Goal: Task Accomplishment & Management: Manage account settings

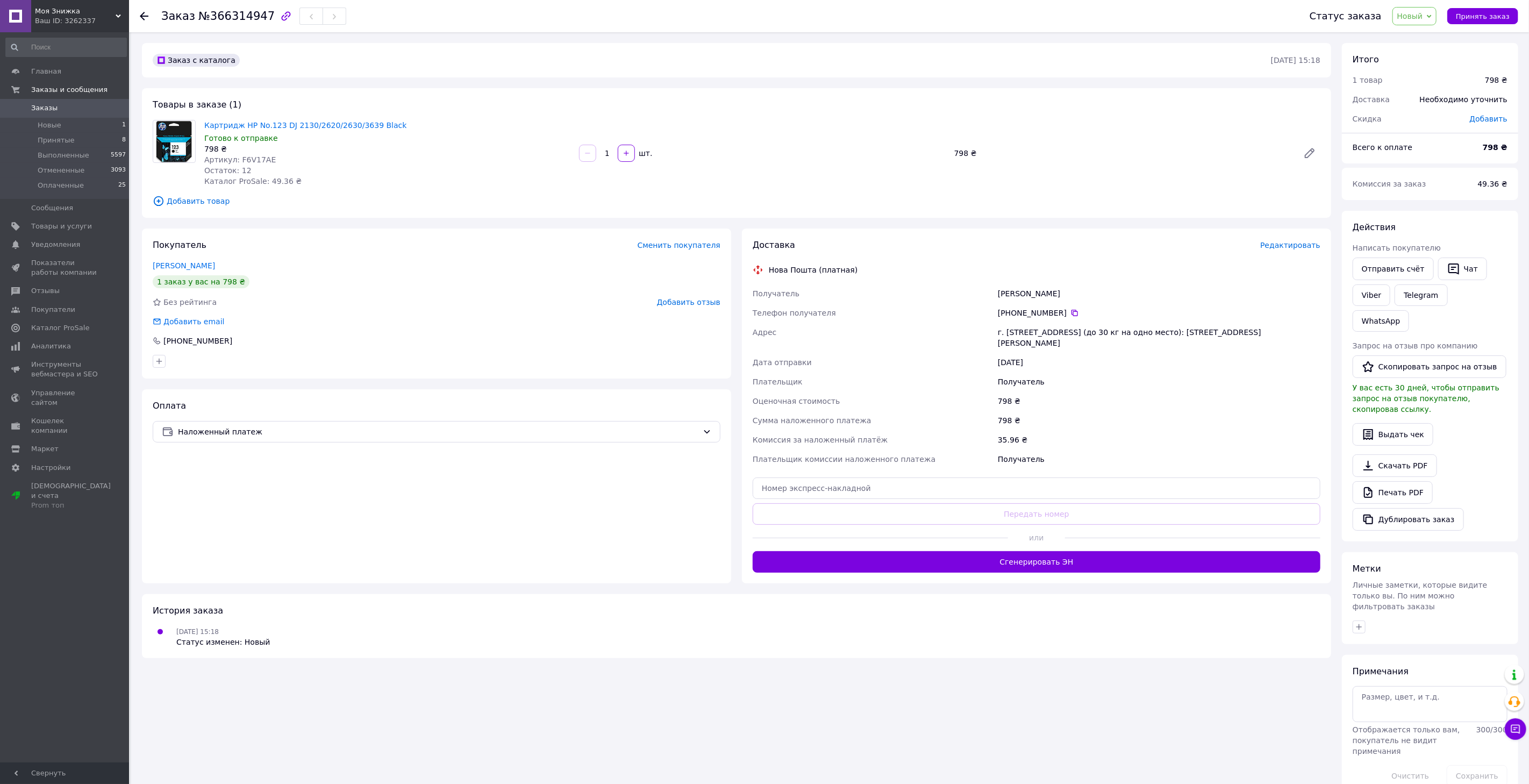
click at [592, 605] on div "История заказа" at bounding box center [736, 611] width 1168 height 13
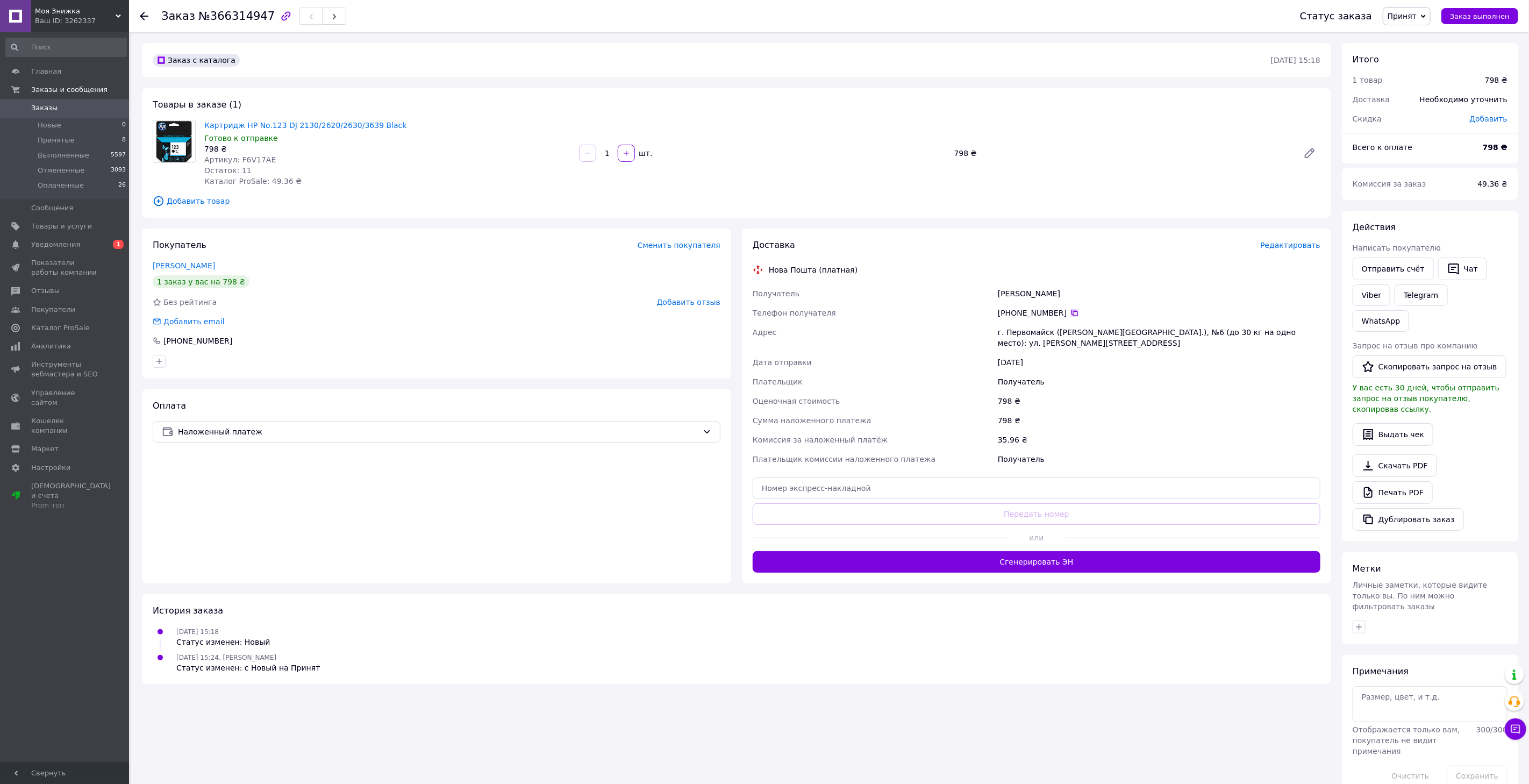
click at [1071, 312] on icon at bounding box center [1075, 313] width 8 height 8
drag, startPoint x: 1080, startPoint y: 293, endPoint x: 997, endPoint y: 293, distance: 83.0
click at [997, 293] on div "[PERSON_NAME]" at bounding box center [1159, 294] width 327 height 19
copy div "[PERSON_NAME]"
click at [1021, 335] on div "г. [STREET_ADDRESS] (до 30 кг на одно место): [STREET_ADDRESS][PERSON_NAME]" at bounding box center [1159, 337] width 327 height 30
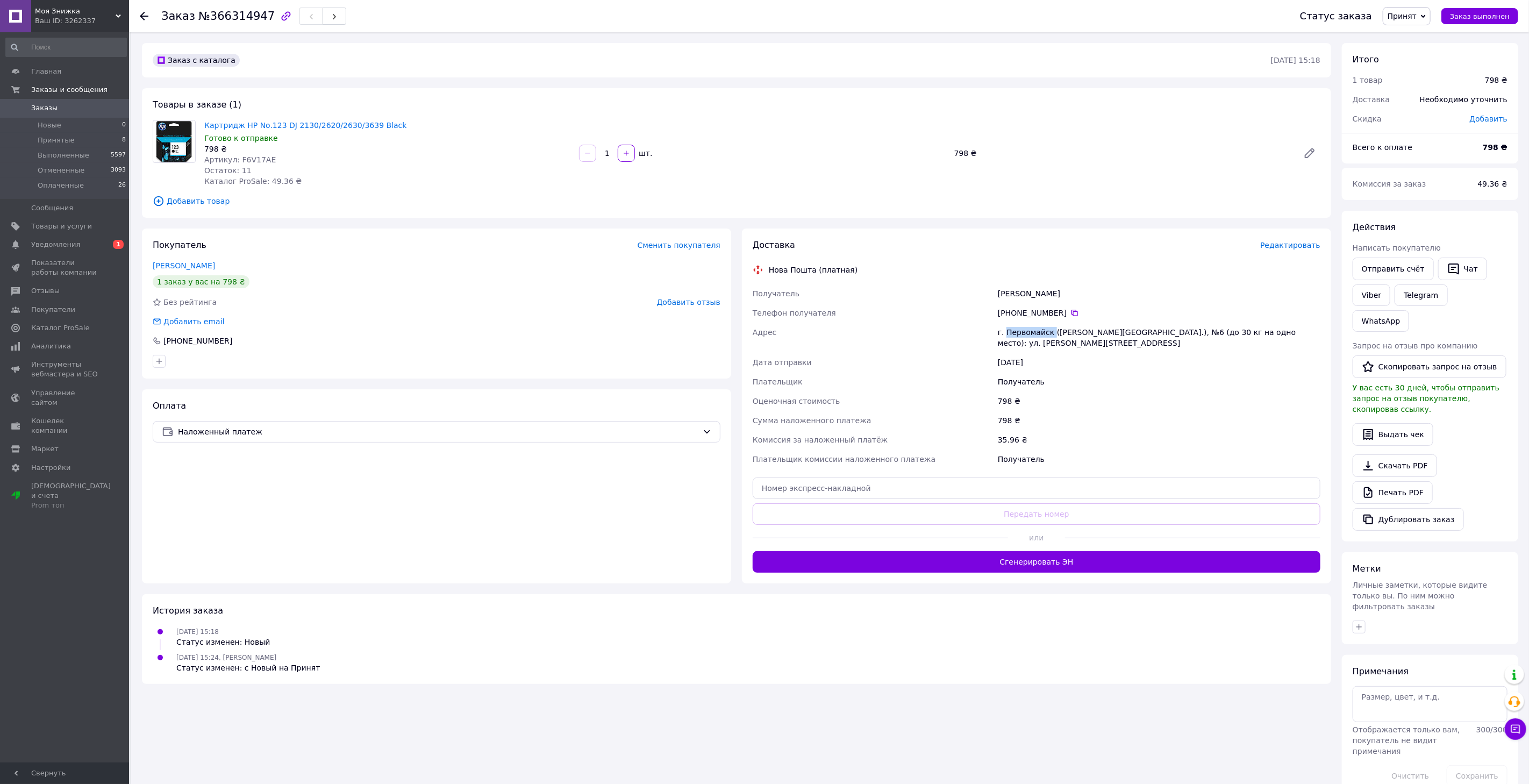
click at [1021, 335] on div "г. [STREET_ADDRESS] (до 30 кг на одно место): [STREET_ADDRESS][PERSON_NAME]" at bounding box center [1159, 337] width 327 height 30
copy div "Первомайск"
click at [796, 477] on input "text" at bounding box center [1036, 488] width 568 height 22
paste input "20400483044205"
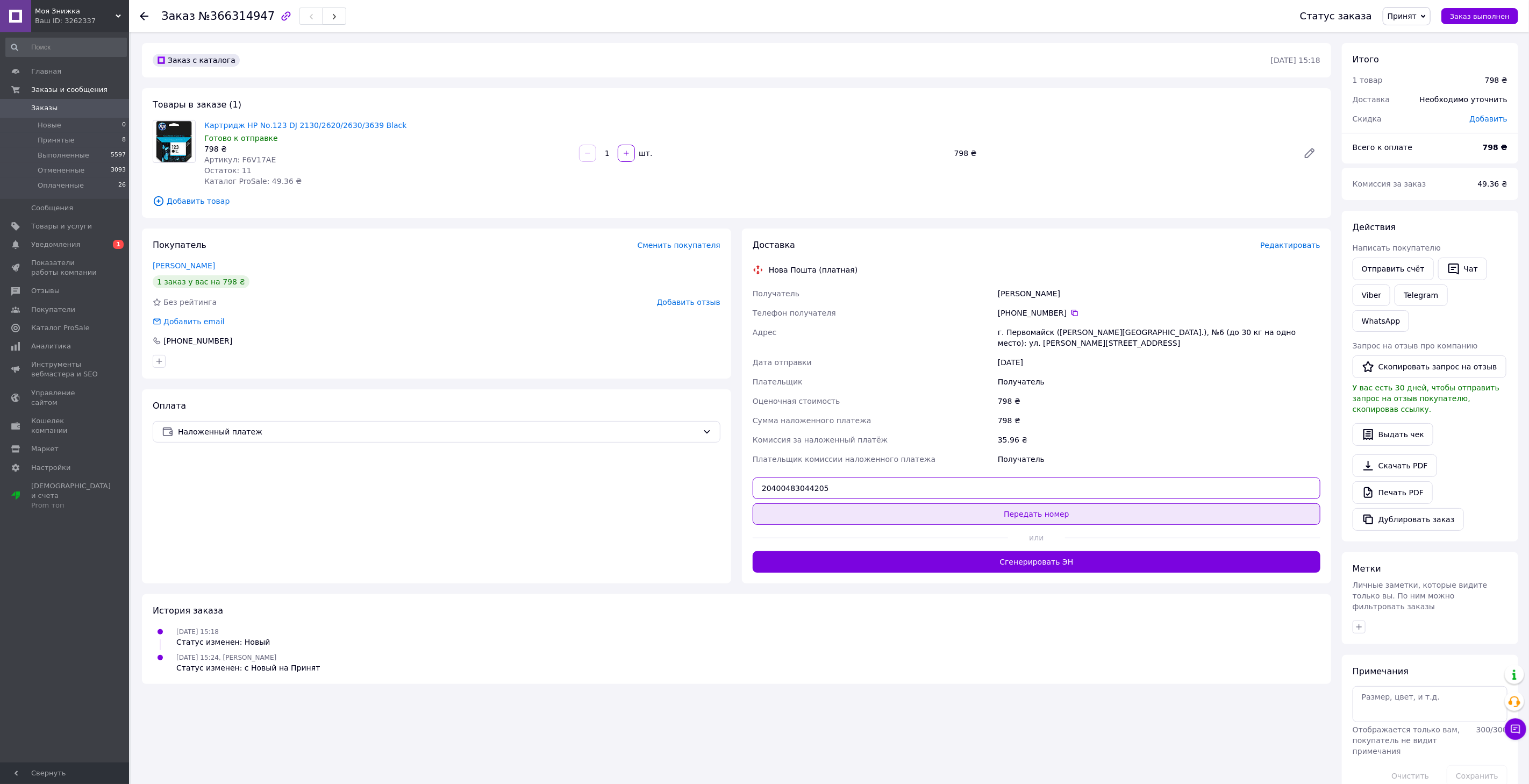
type input "20400483044205"
click at [843, 503] on button "Передать номер" at bounding box center [1036, 514] width 568 height 22
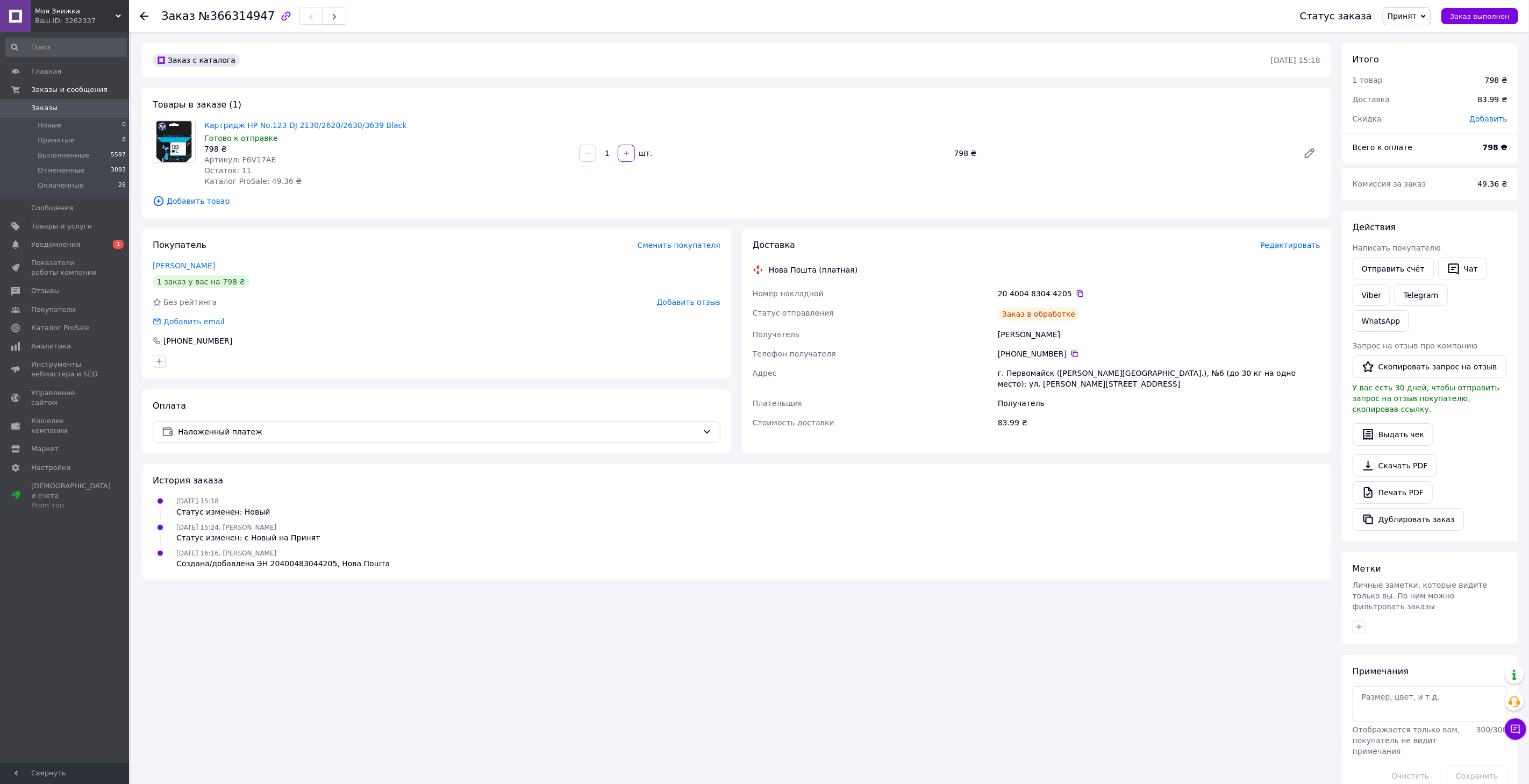
click at [1413, 20] on span "Принят" at bounding box center [1407, 16] width 48 height 19
click at [1415, 65] on li "Оплаченный" at bounding box center [1412, 69] width 57 height 16
click at [63, 109] on span "Заказы" at bounding box center [65, 108] width 68 height 10
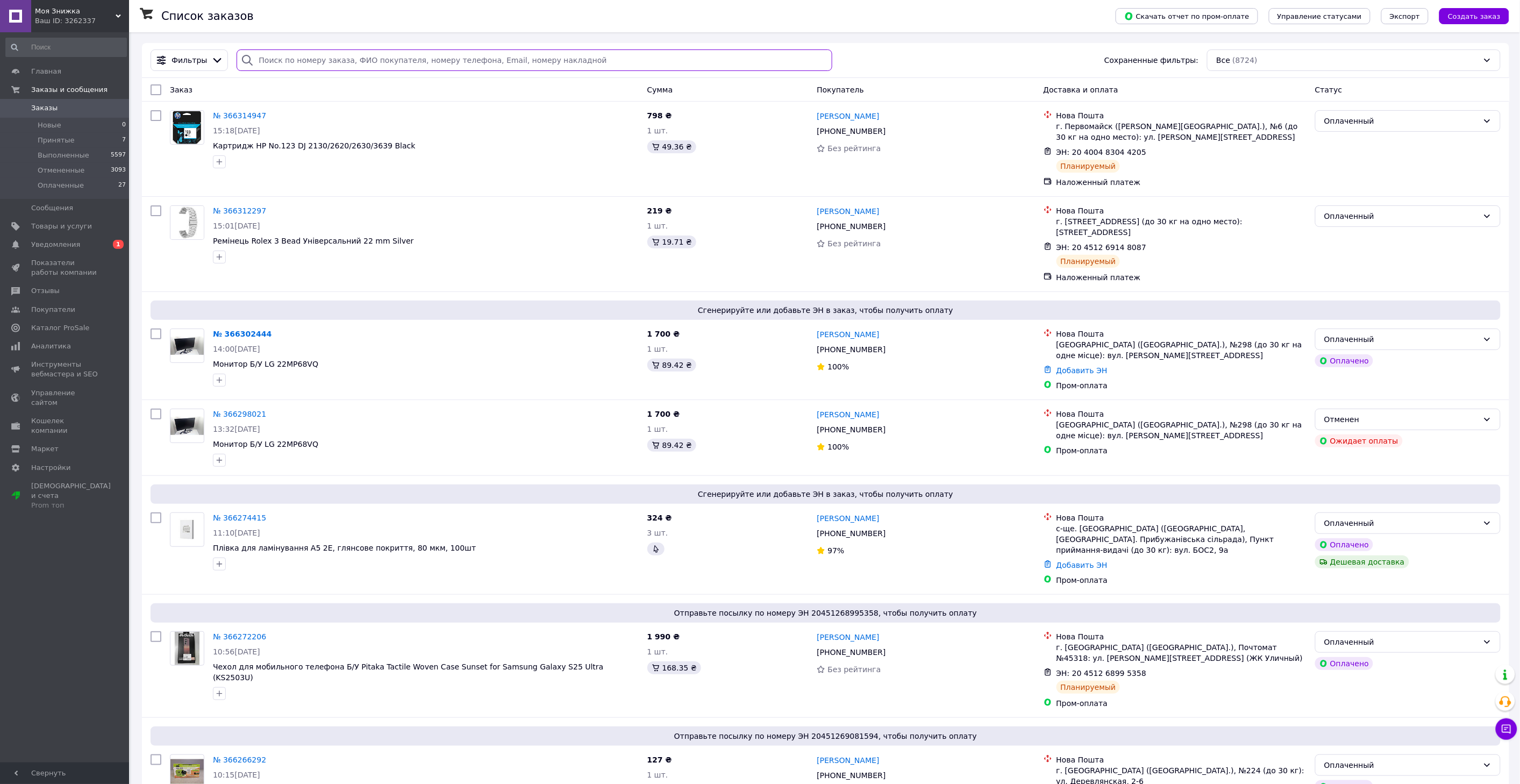
click at [281, 60] on input "search" at bounding box center [534, 60] width 595 height 22
paste input "366274415"
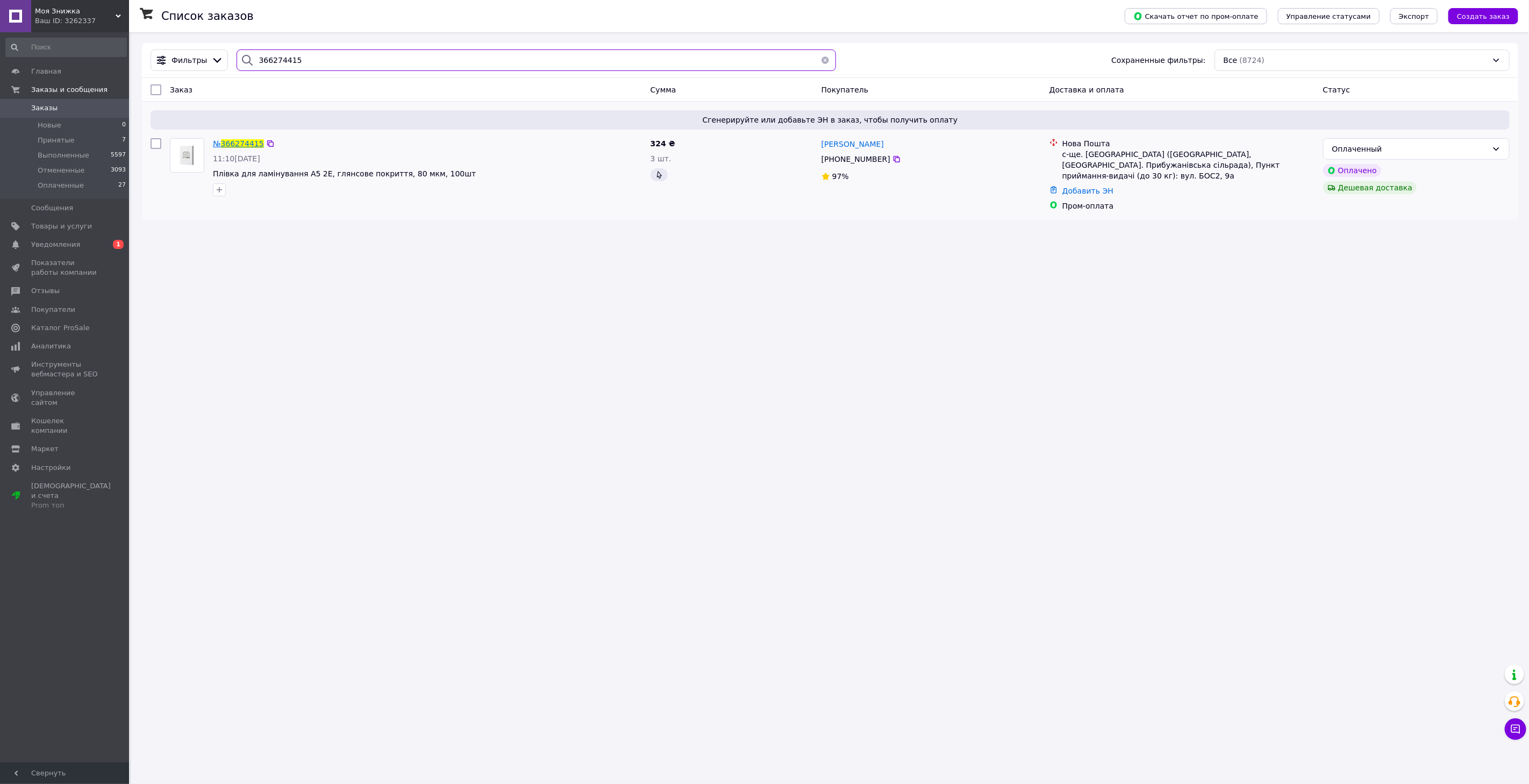
type input "366274415"
click at [235, 142] on span "366274415" at bounding box center [242, 144] width 43 height 8
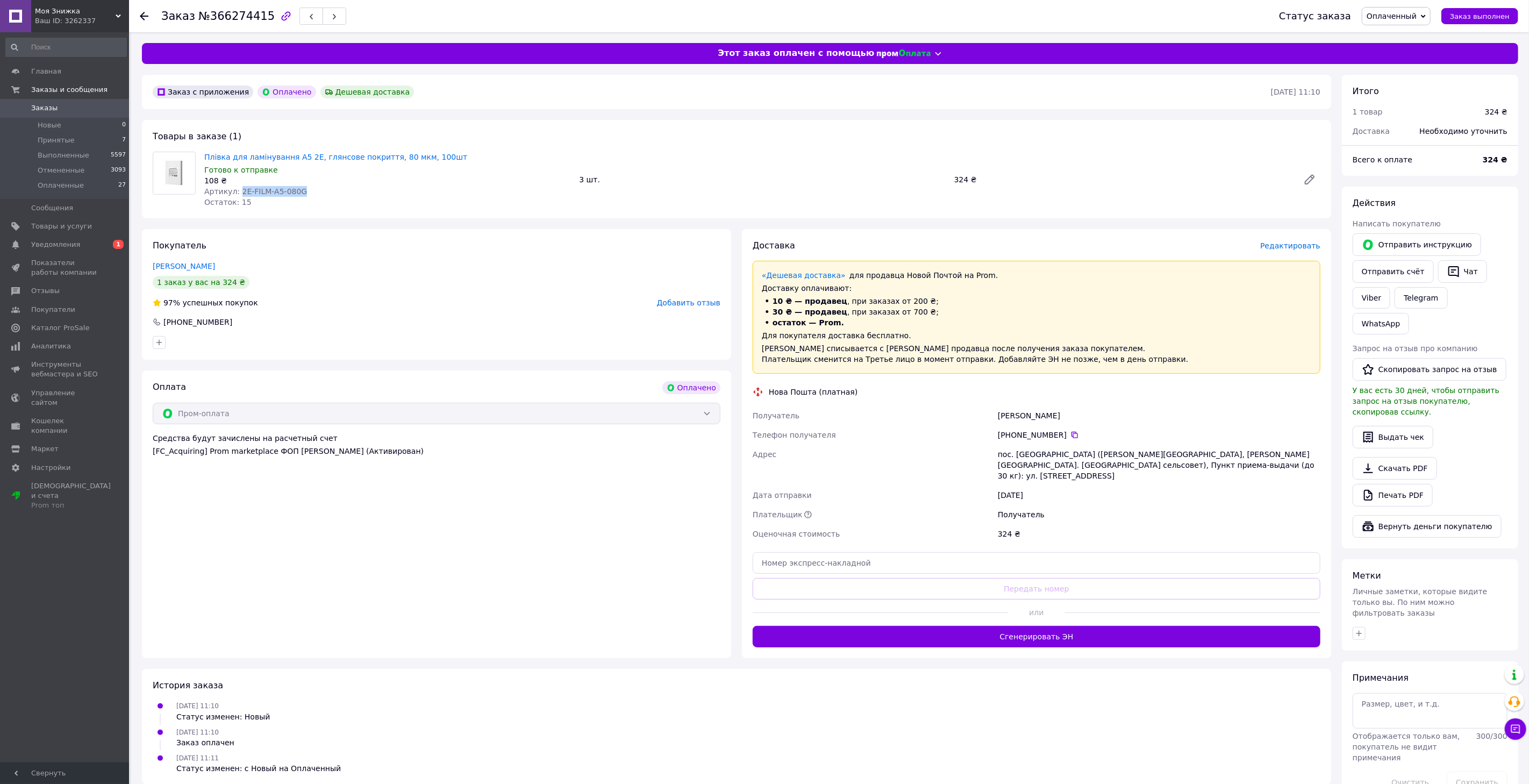
drag, startPoint x: 309, startPoint y: 185, endPoint x: 237, endPoint y: 195, distance: 72.7
click at [237, 195] on div "Артикул: 2E-FILM-A5-080G" at bounding box center [388, 191] width 366 height 11
copy span "2E-FILM-A5-080G"
click at [1287, 242] on span "Редактировать" at bounding box center [1290, 246] width 60 height 8
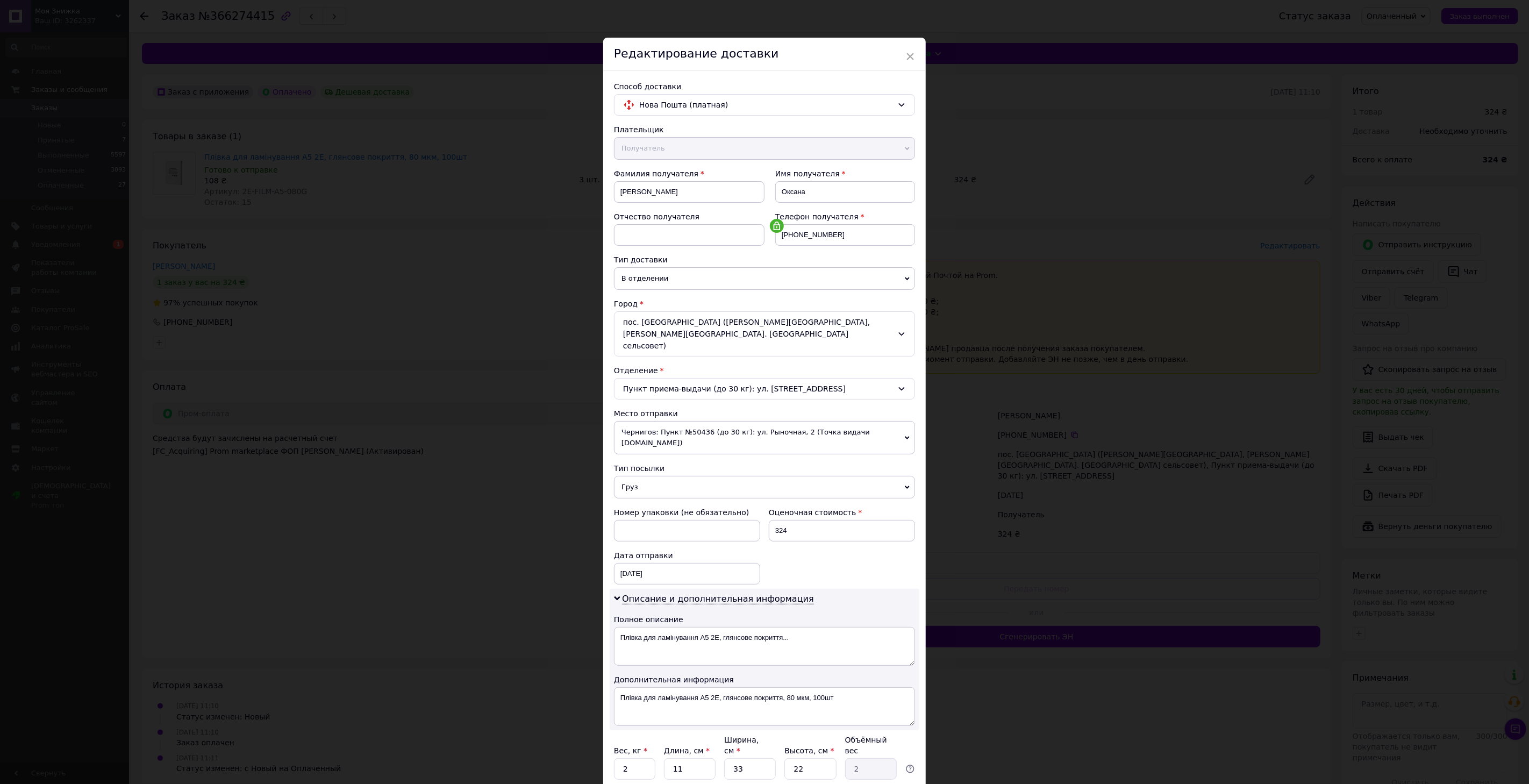
click at [675, 421] on span "Чернигов: Пункт №50436 (до 30 кг): [STREET_ADDRESS] (Точка видачи [DOMAIN_NAME])" at bounding box center [764, 438] width 301 height 33
click at [695, 456] on li "[STREET_ADDRESS]: №2: [STREET_ADDRESS]" at bounding box center [764, 463] width 301 height 16
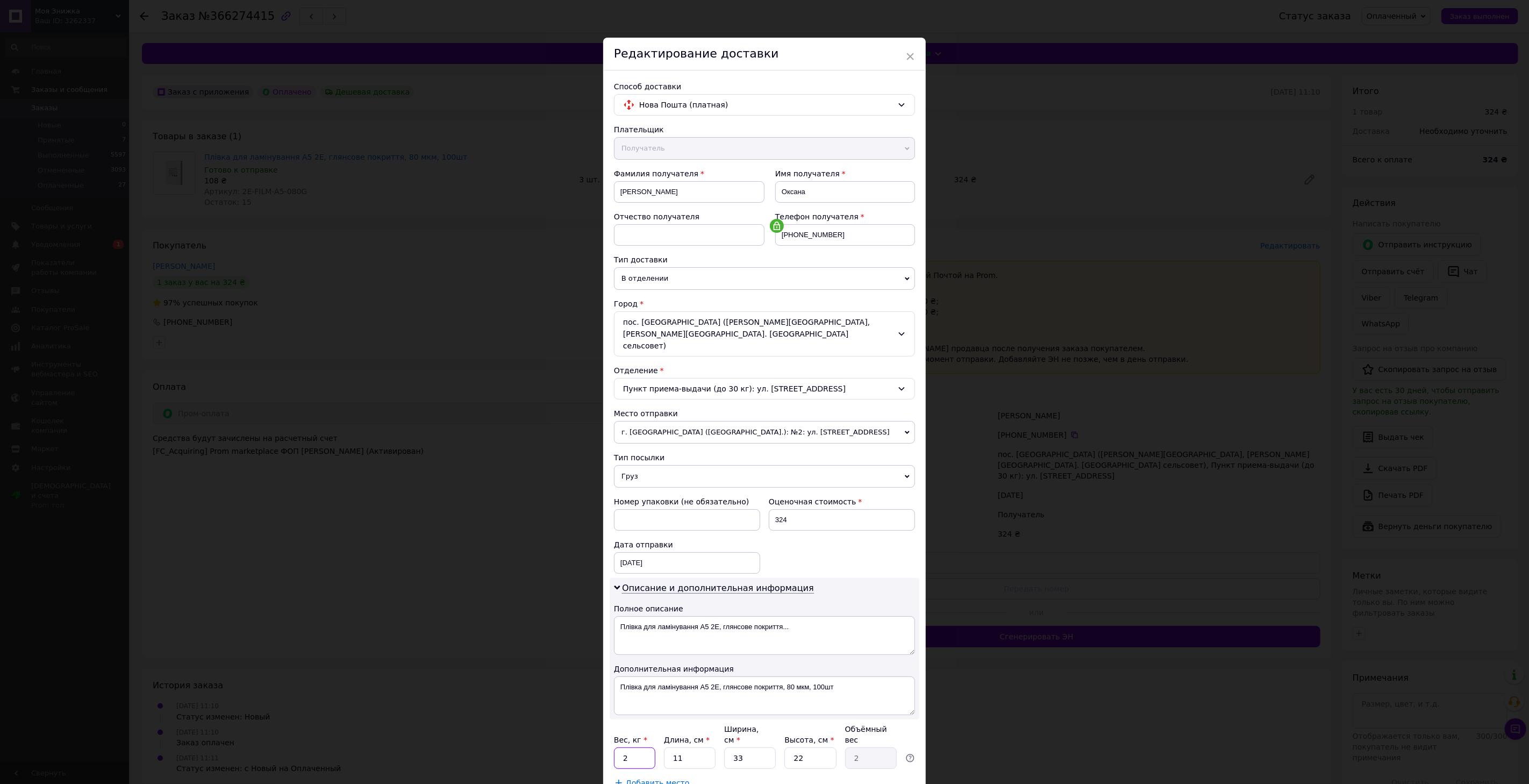
click at [651, 747] on input "2" at bounding box center [635, 758] width 41 height 22
type input "2.1"
type input "2"
type input "0.36"
type input "22"
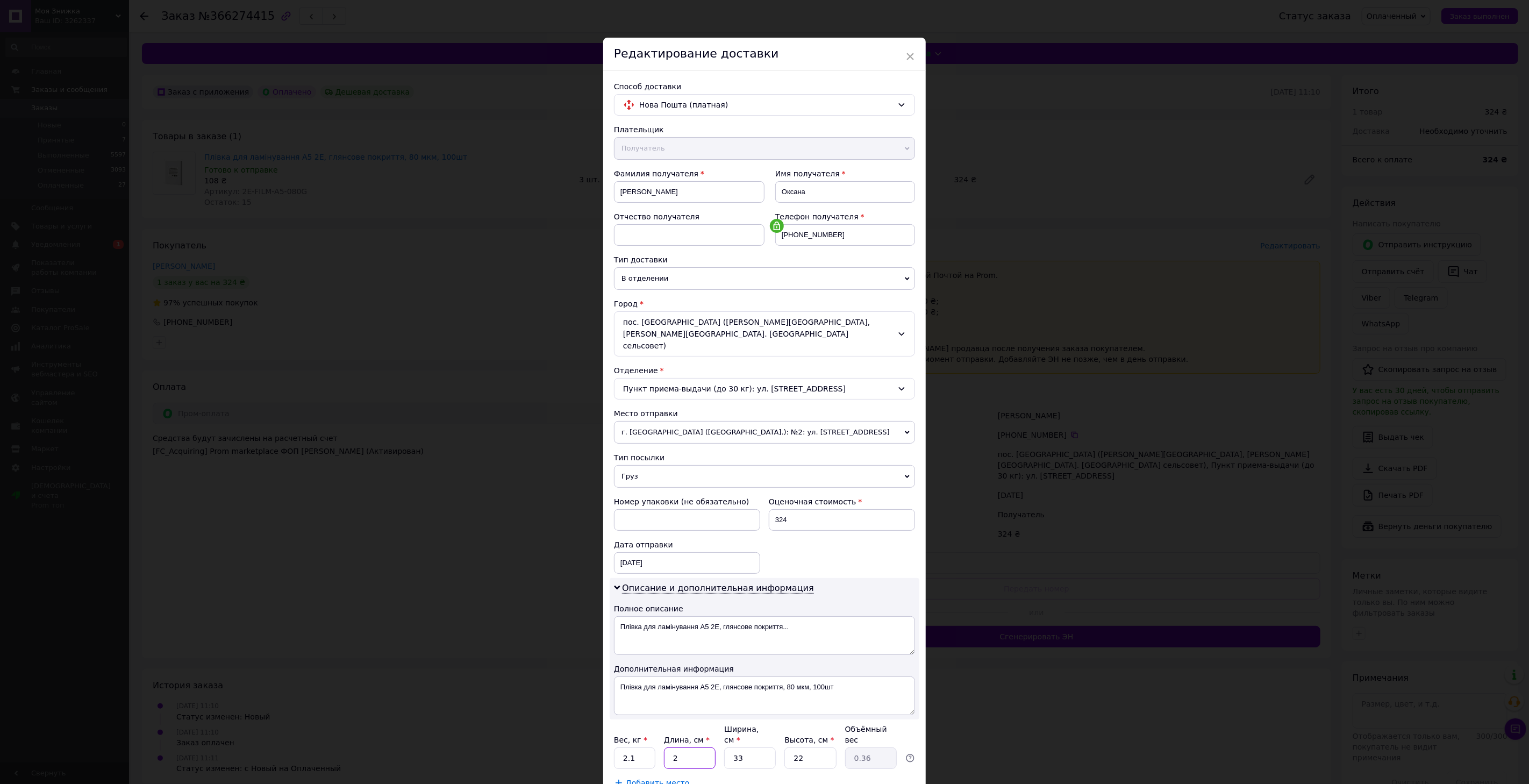
type input "3.99"
type input "22"
type input "1"
type input "0.12"
type input "16"
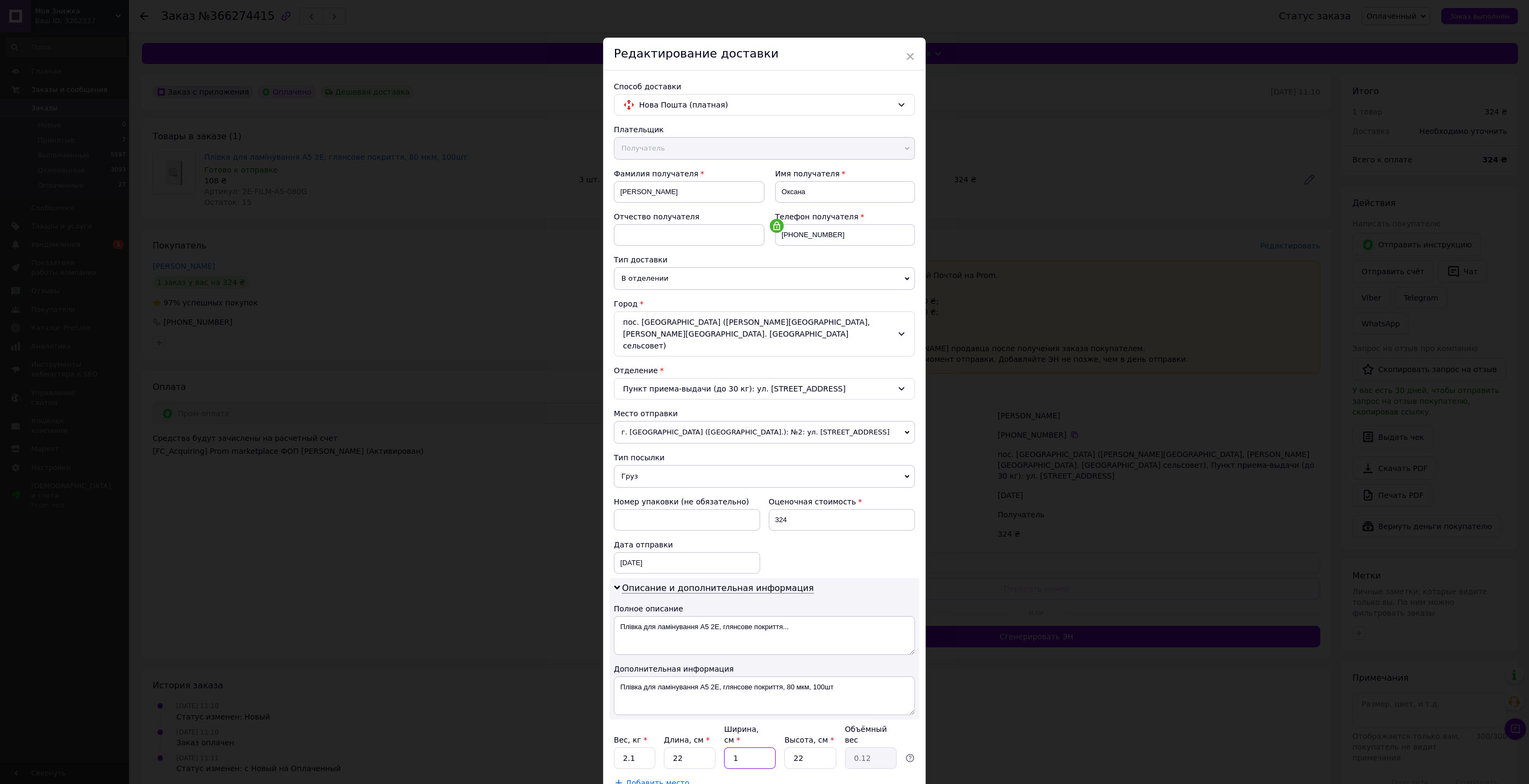
type input "1.94"
type input "16"
type input "1"
type input "0.1"
type input "10"
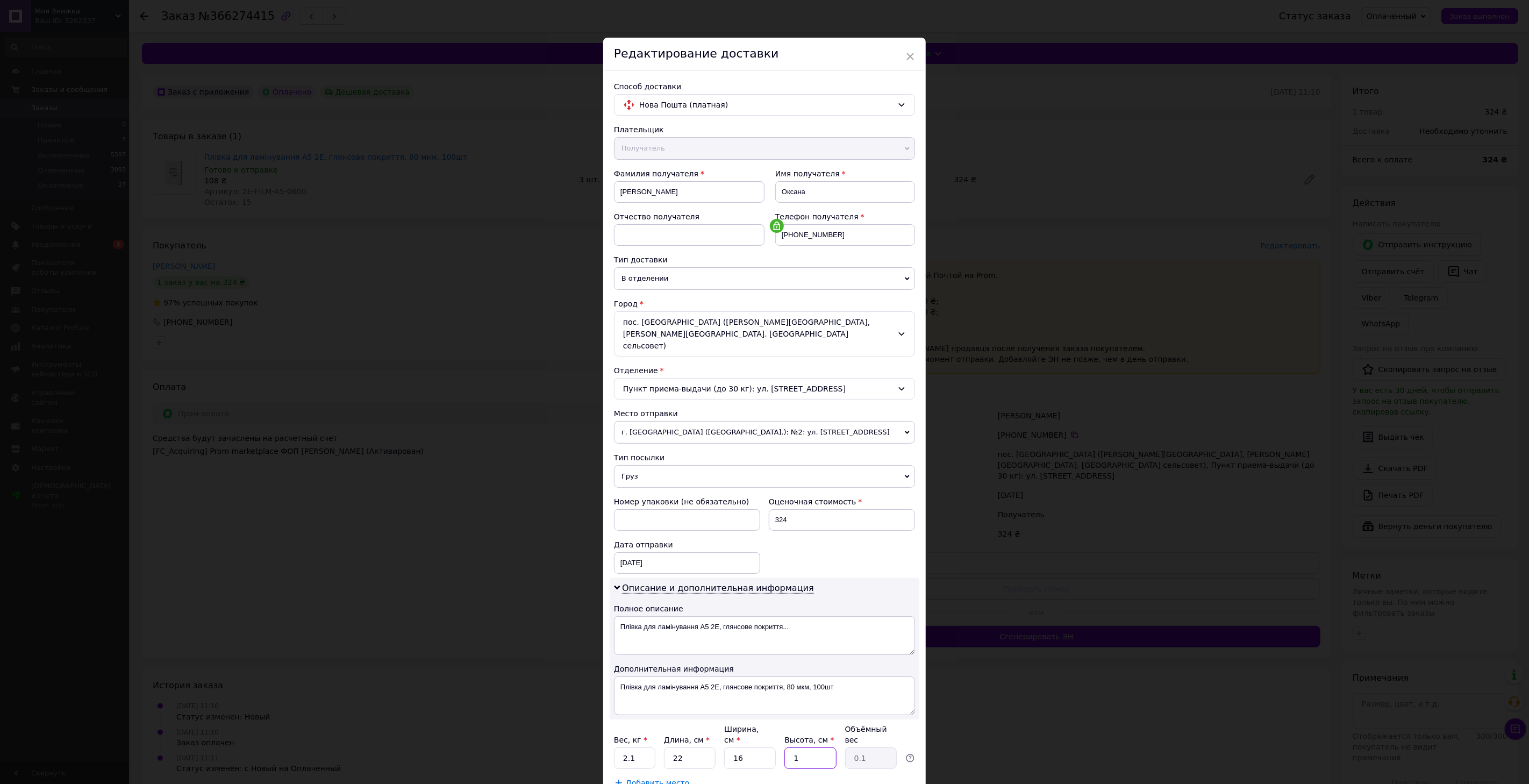
type input "0.88"
type input "10"
click at [737, 777] on div "Добавить место" at bounding box center [764, 783] width 301 height 11
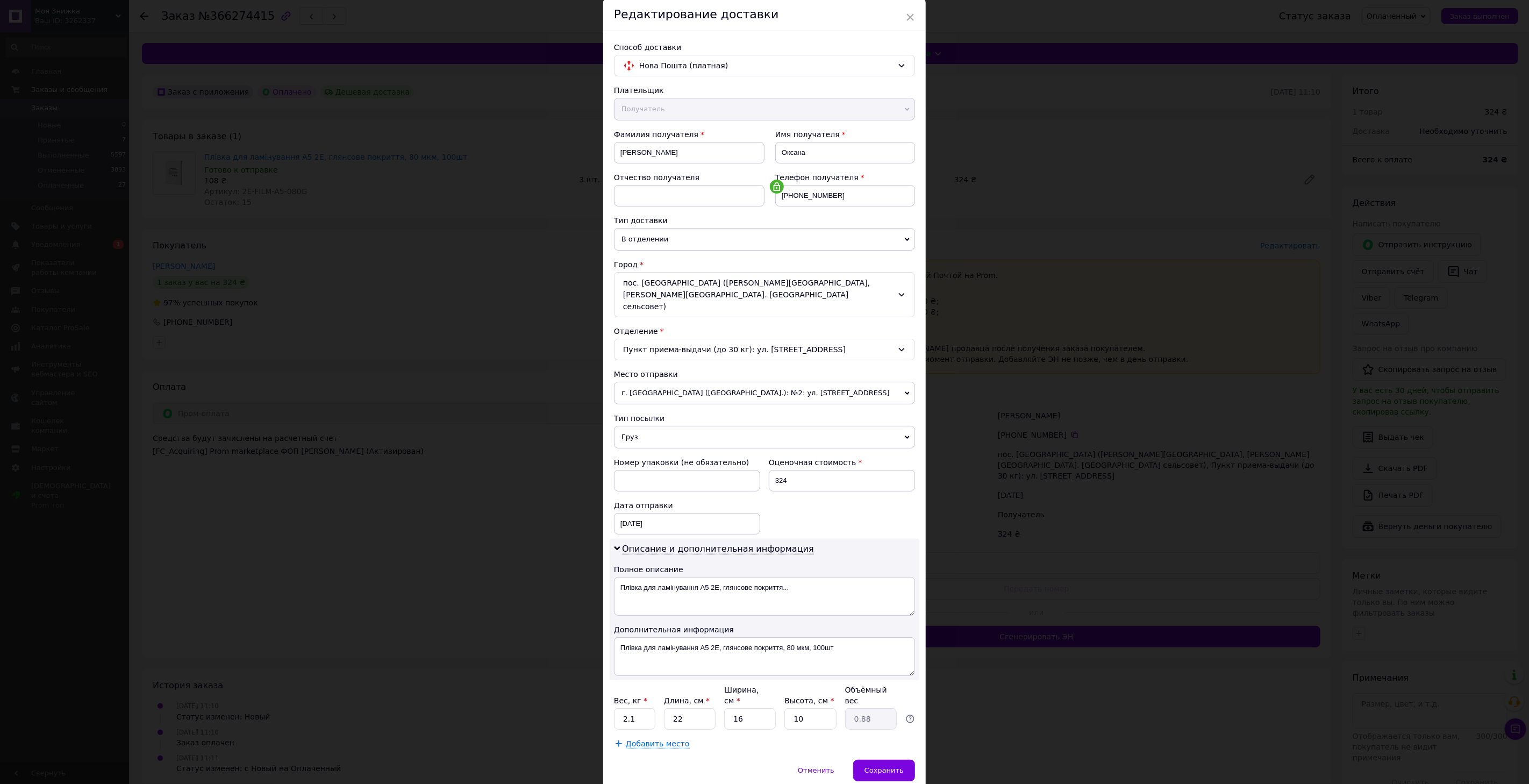
scroll to position [60, 0]
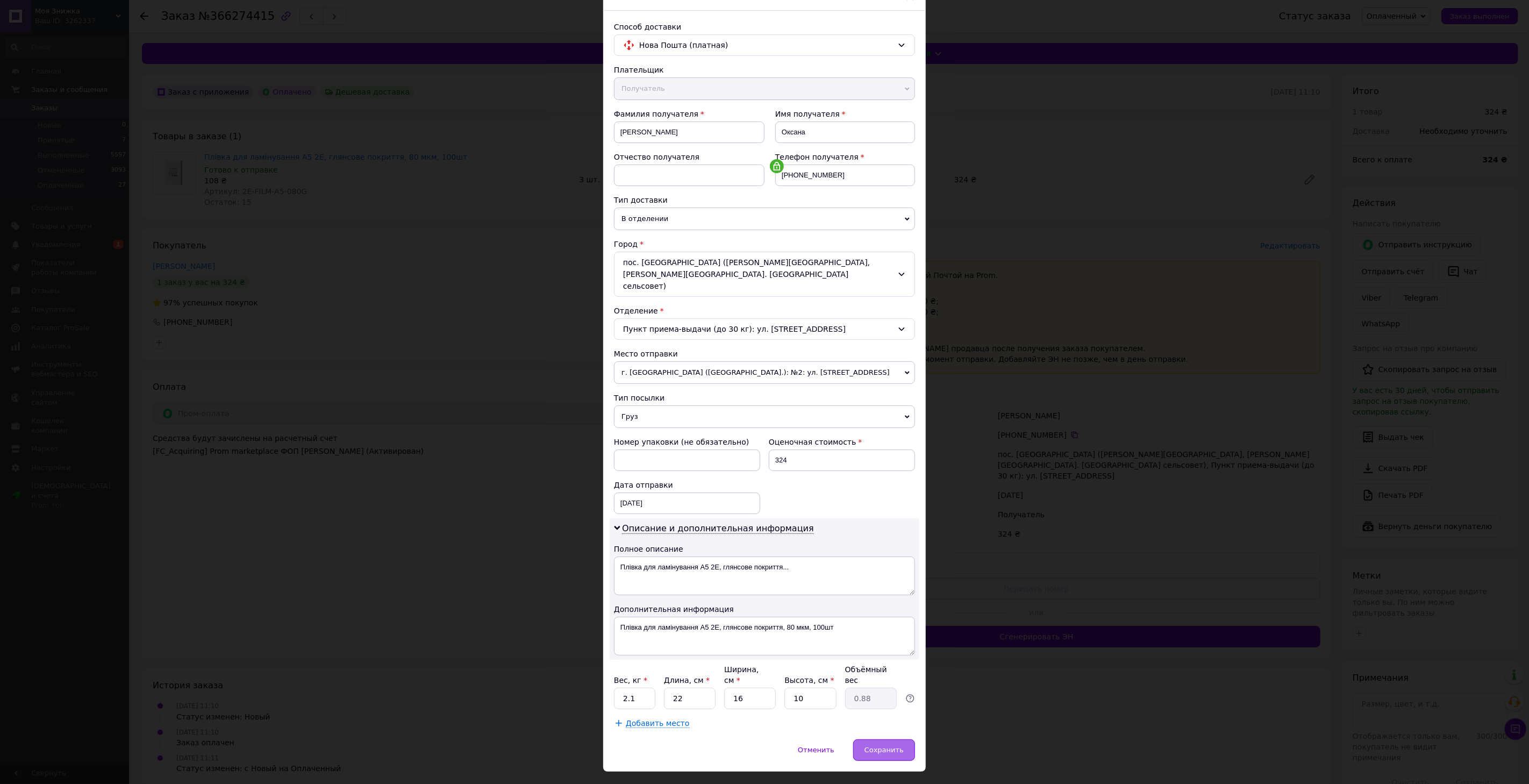
click at [891, 739] on div "Сохранить" at bounding box center [884, 750] width 62 height 22
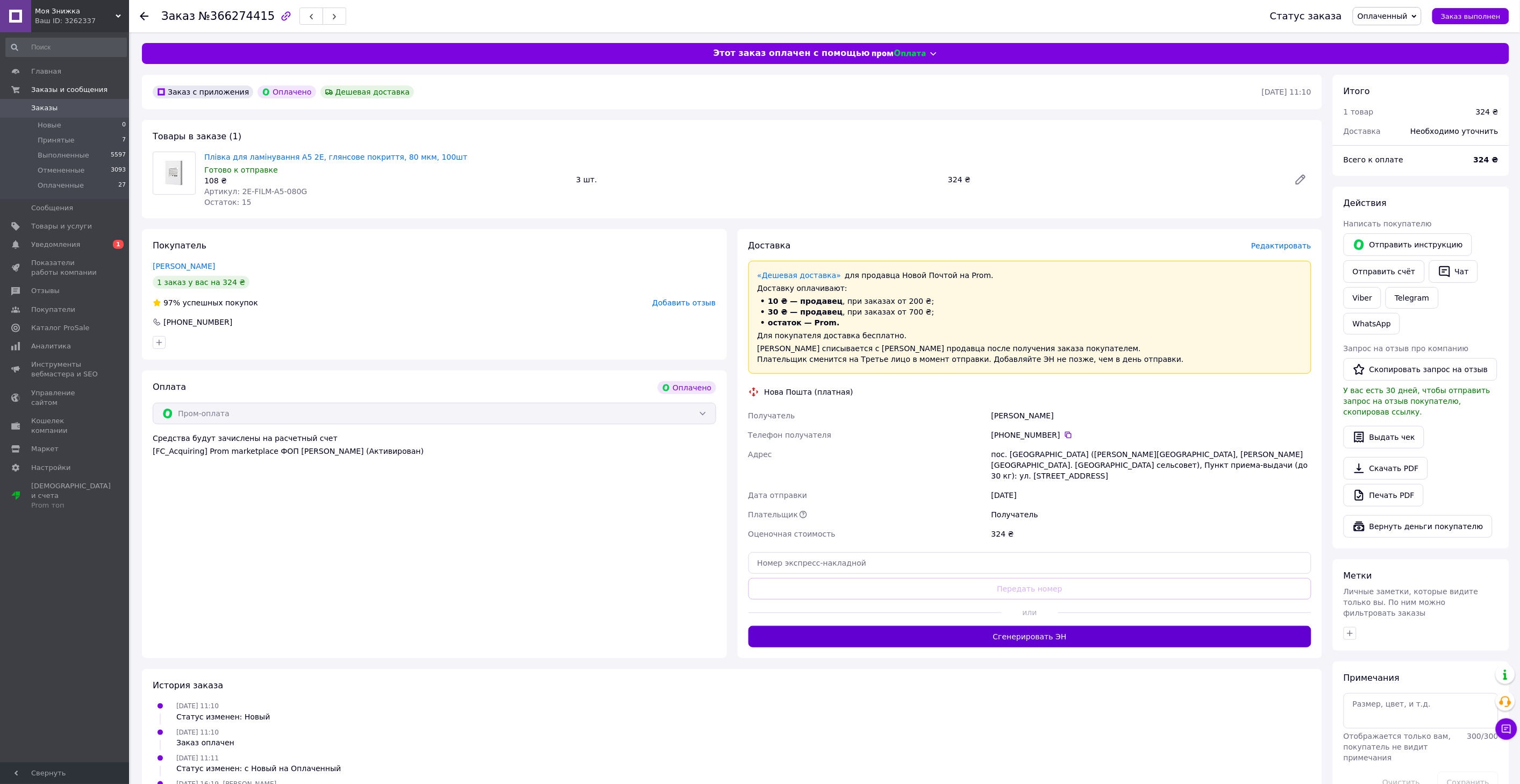
click at [990, 629] on button "Сгенерировать ЭН" at bounding box center [1030, 636] width 563 height 22
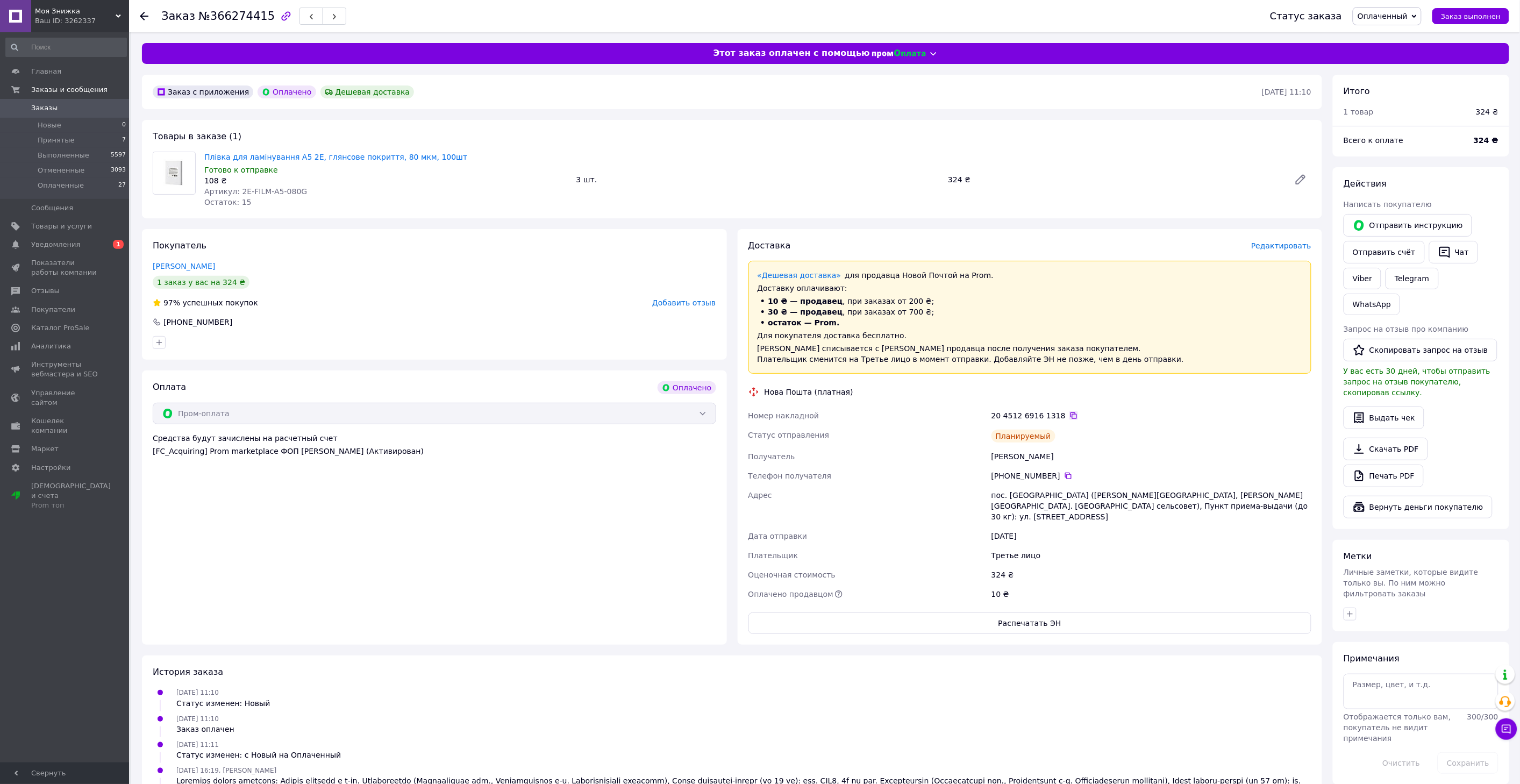
click at [1070, 416] on icon at bounding box center [1074, 416] width 8 height 8
click at [83, 109] on span "Заказы" at bounding box center [65, 108] width 68 height 10
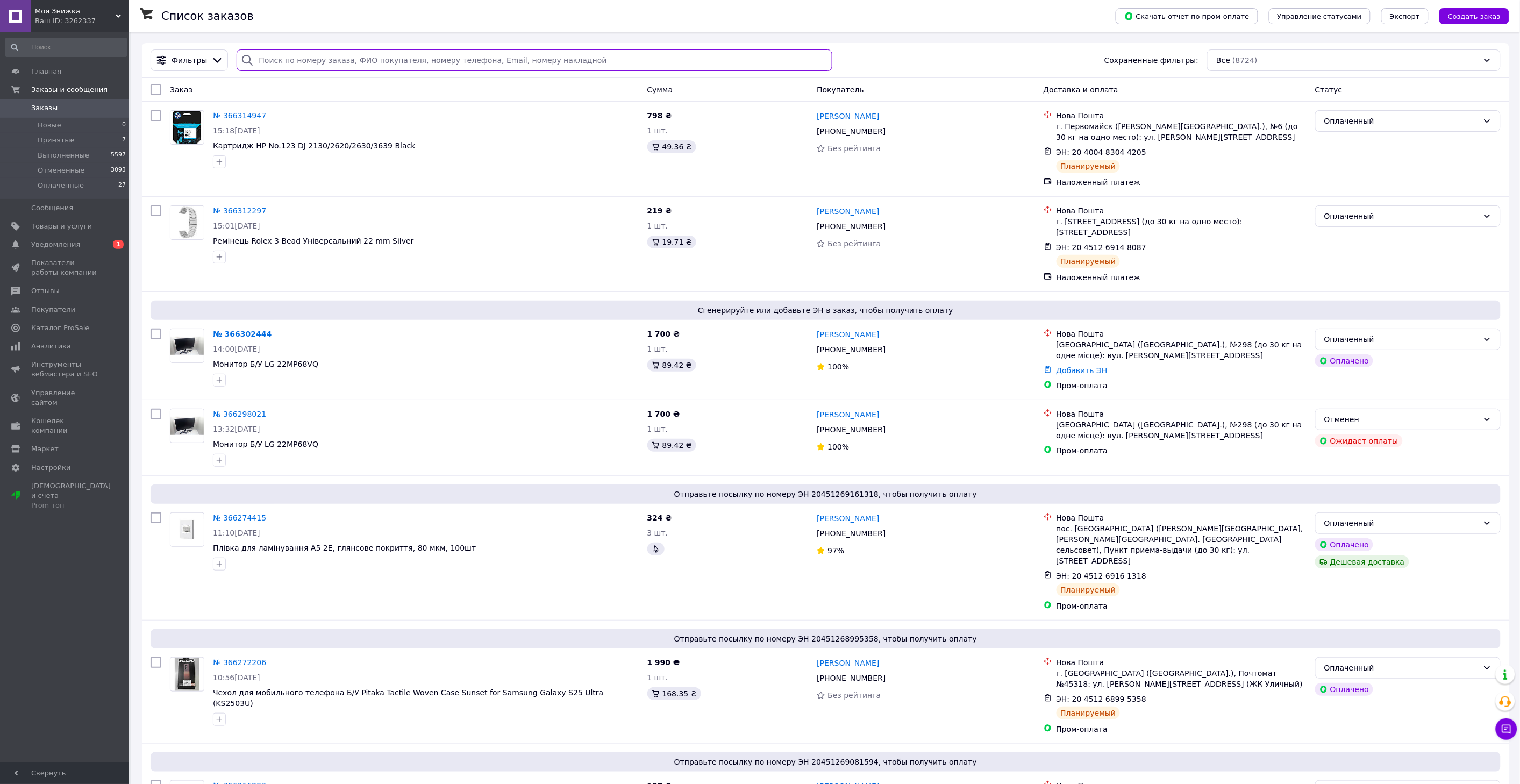
click at [306, 62] on input "search" at bounding box center [534, 60] width 595 height 22
paste input "366203431"
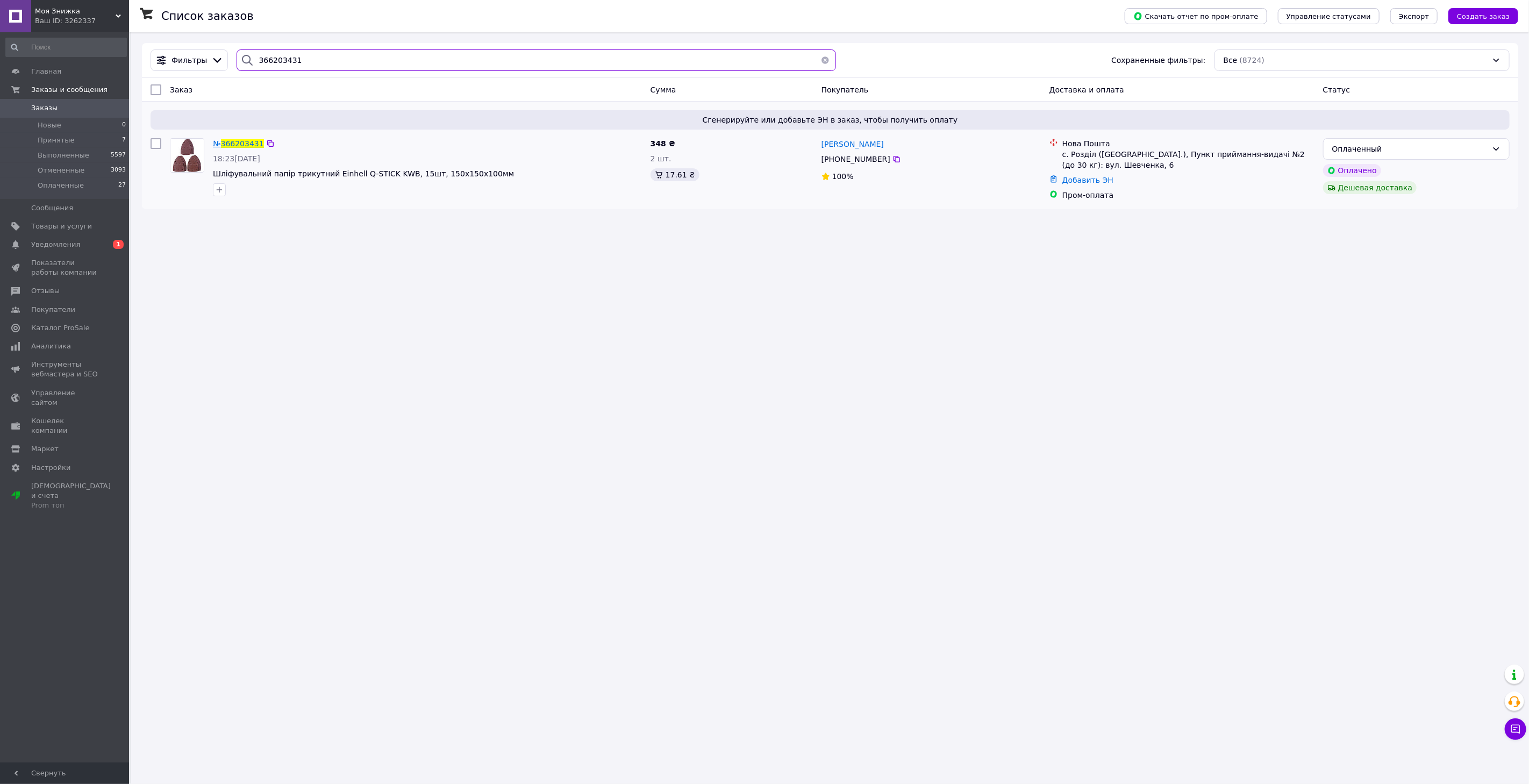
type input "366203431"
click at [232, 141] on span "366203431" at bounding box center [242, 144] width 43 height 8
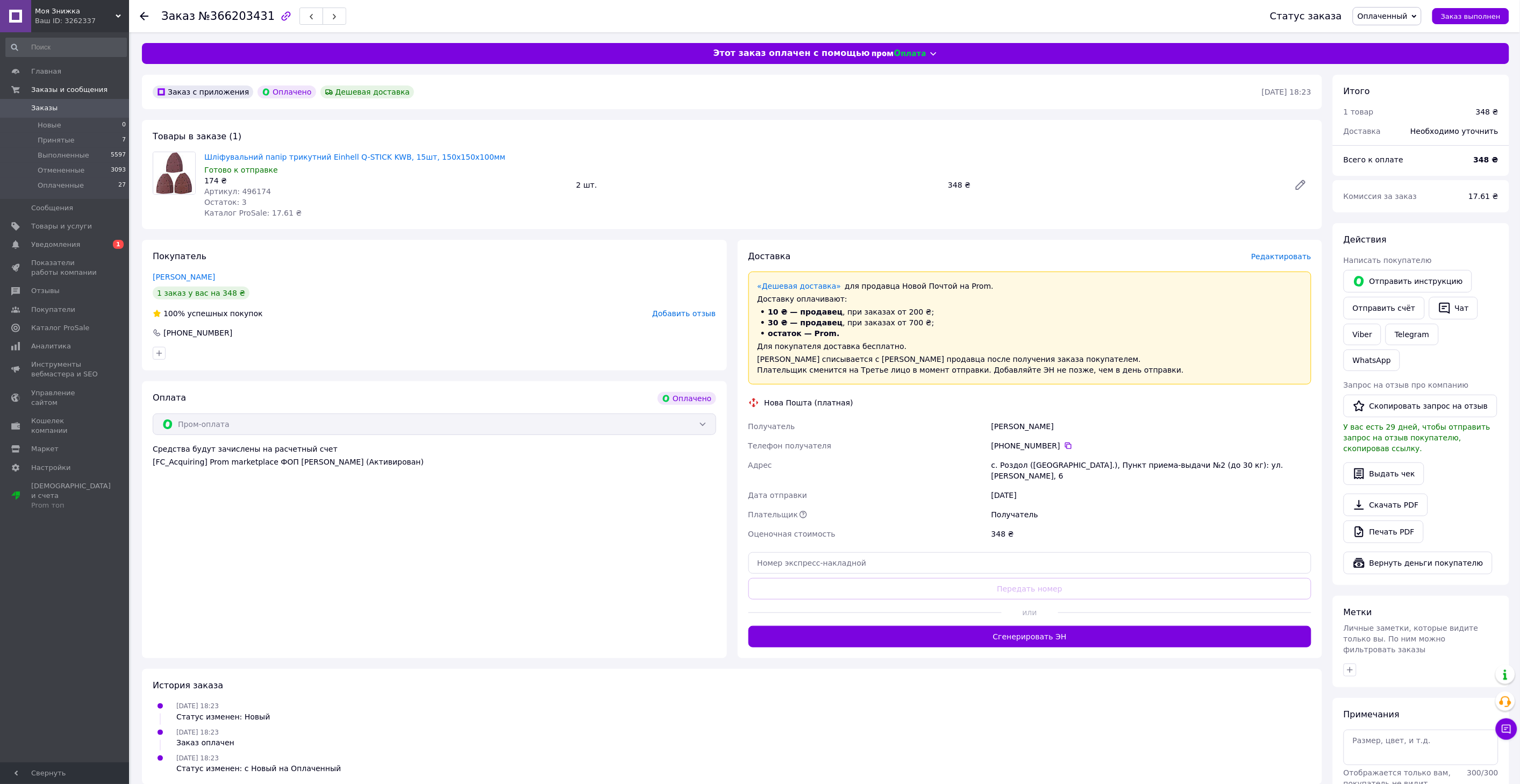
click at [248, 191] on span "Артикул: 496174" at bounding box center [237, 191] width 66 height 8
copy span "496174"
click at [1280, 257] on span "Редактировать" at bounding box center [1281, 257] width 60 height 8
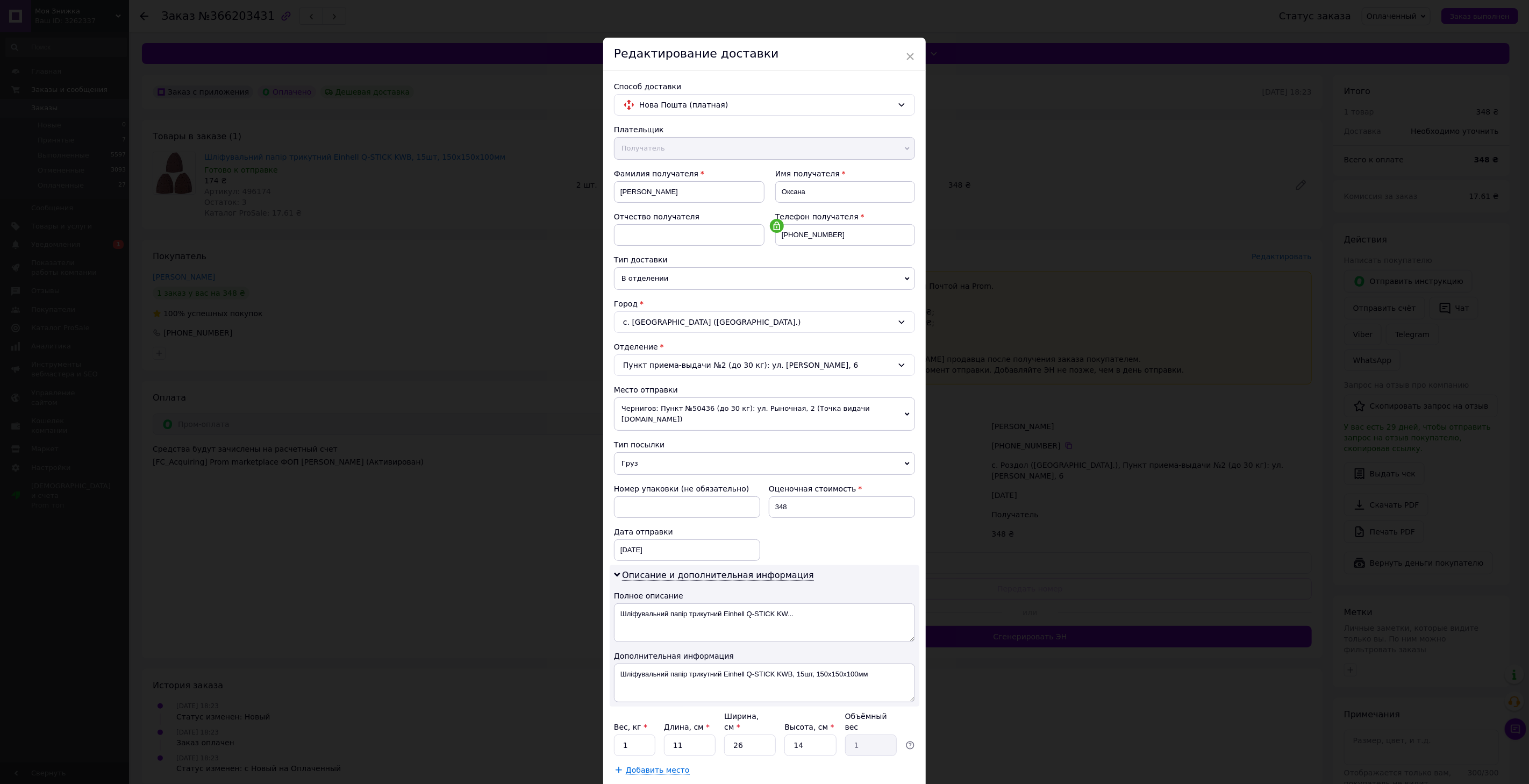
click at [681, 413] on span "Чернигов: Пункт №50436 (до 30 кг): [STREET_ADDRESS] (Точка видачи [DOMAIN_NAME])" at bounding box center [764, 414] width 301 height 33
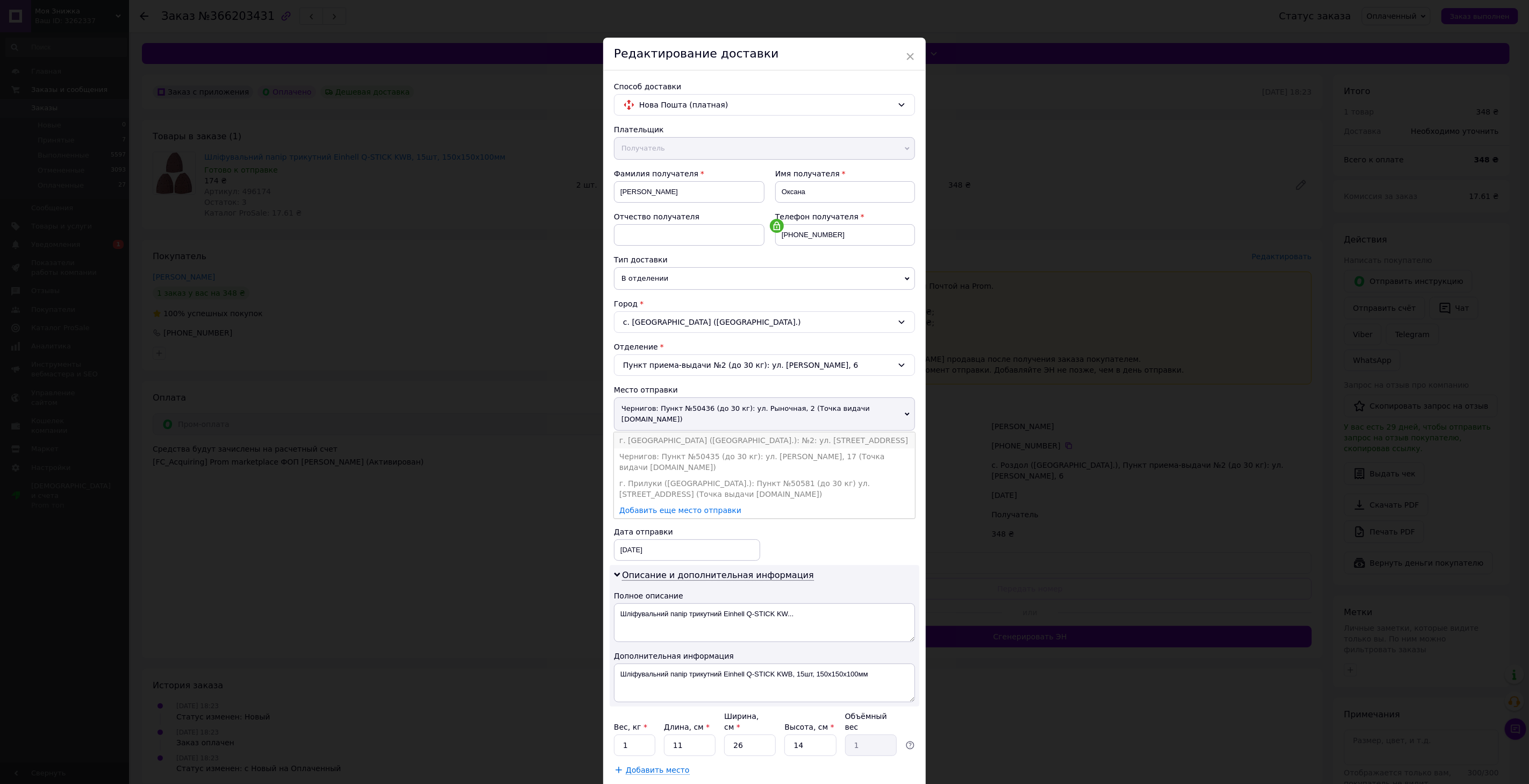
click at [687, 432] on li "[STREET_ADDRESS]: №2: [STREET_ADDRESS]" at bounding box center [764, 440] width 301 height 16
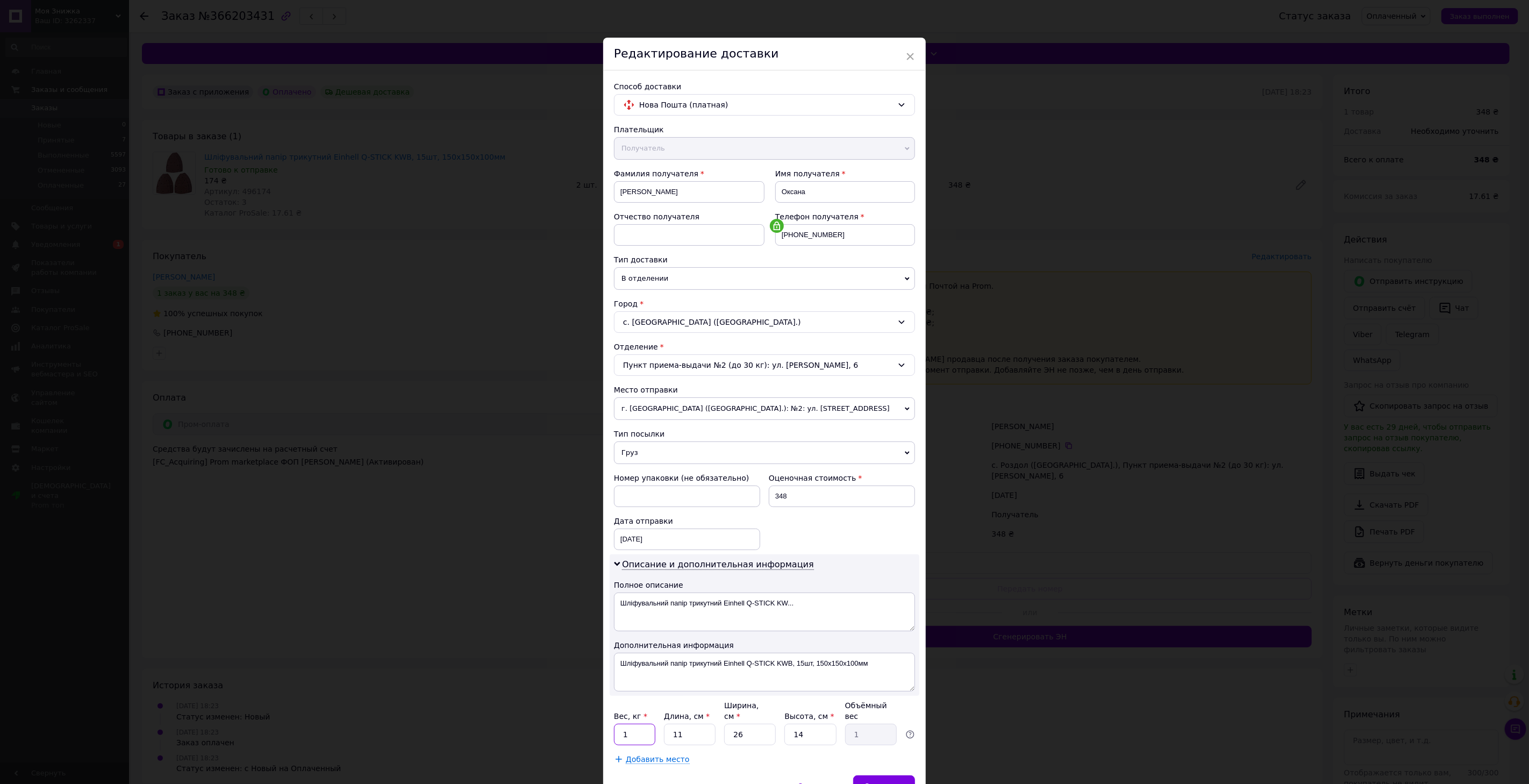
click at [636, 728] on input "1" at bounding box center [635, 734] width 41 height 22
type input "0.2"
type input "2"
type input "0.18"
type input "20"
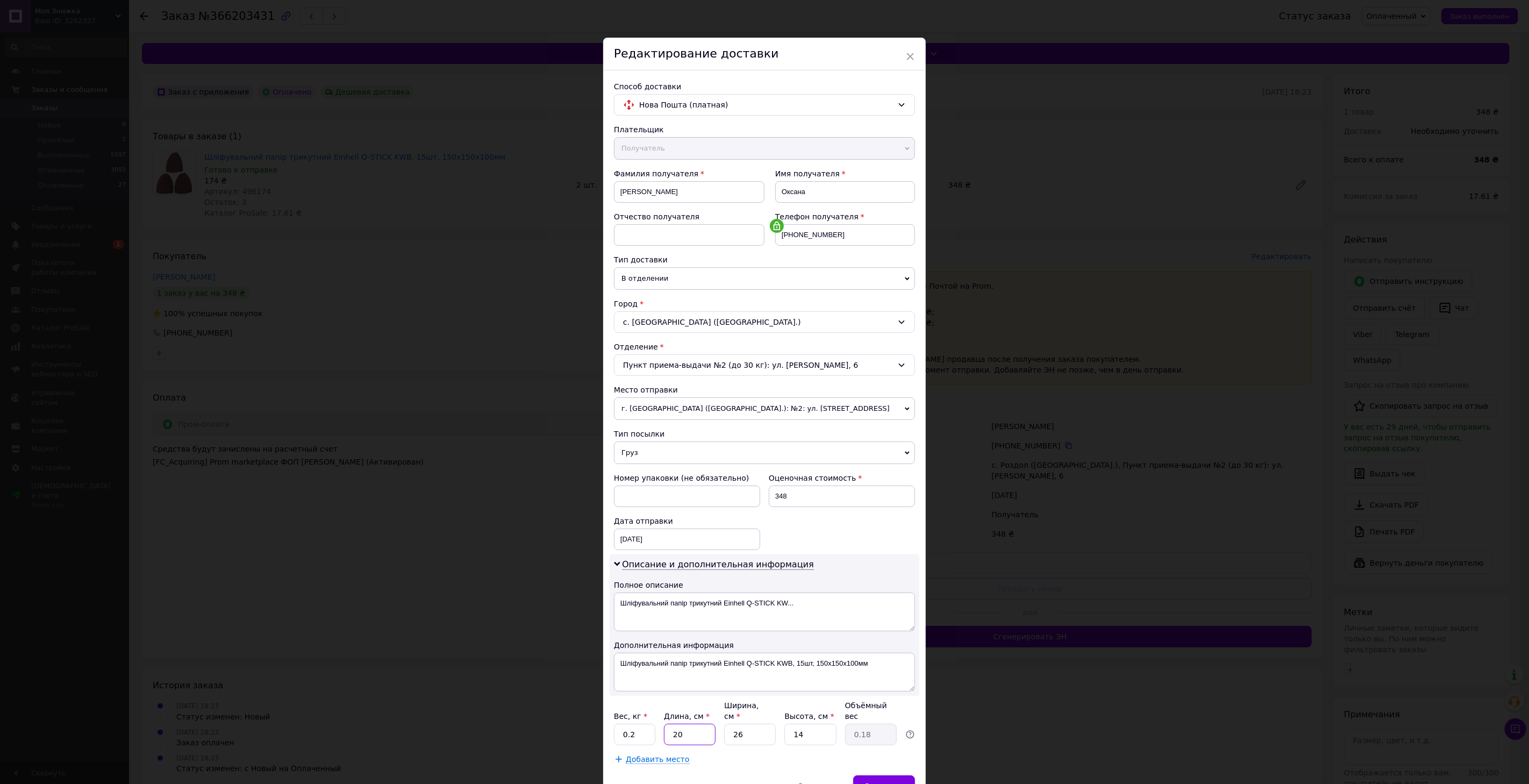
type input "1.82"
type input "20"
type input "1"
type input "0.1"
type input "11"
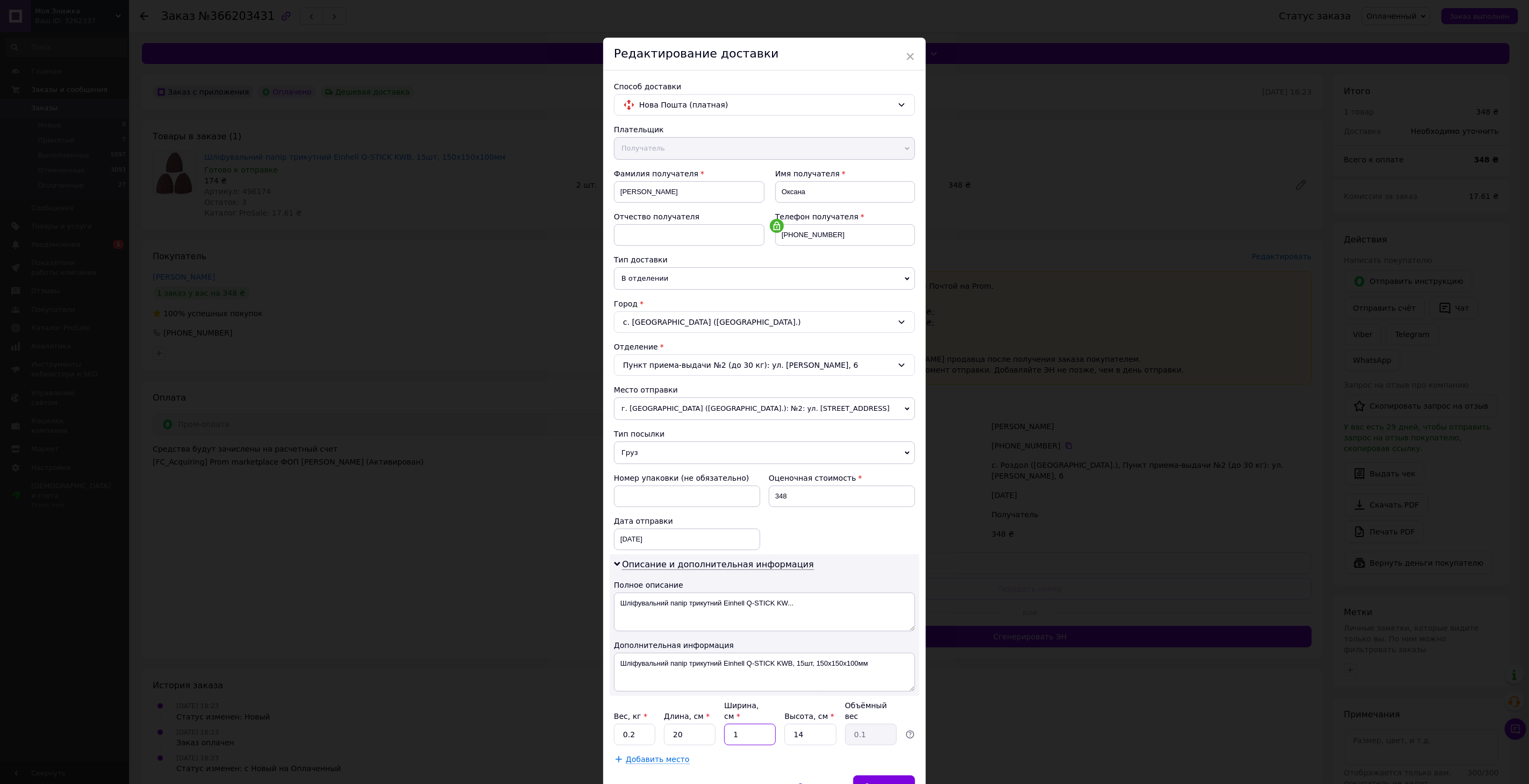
type input "0.77"
type input "11"
type input "5"
type input "0.28"
type input "5"
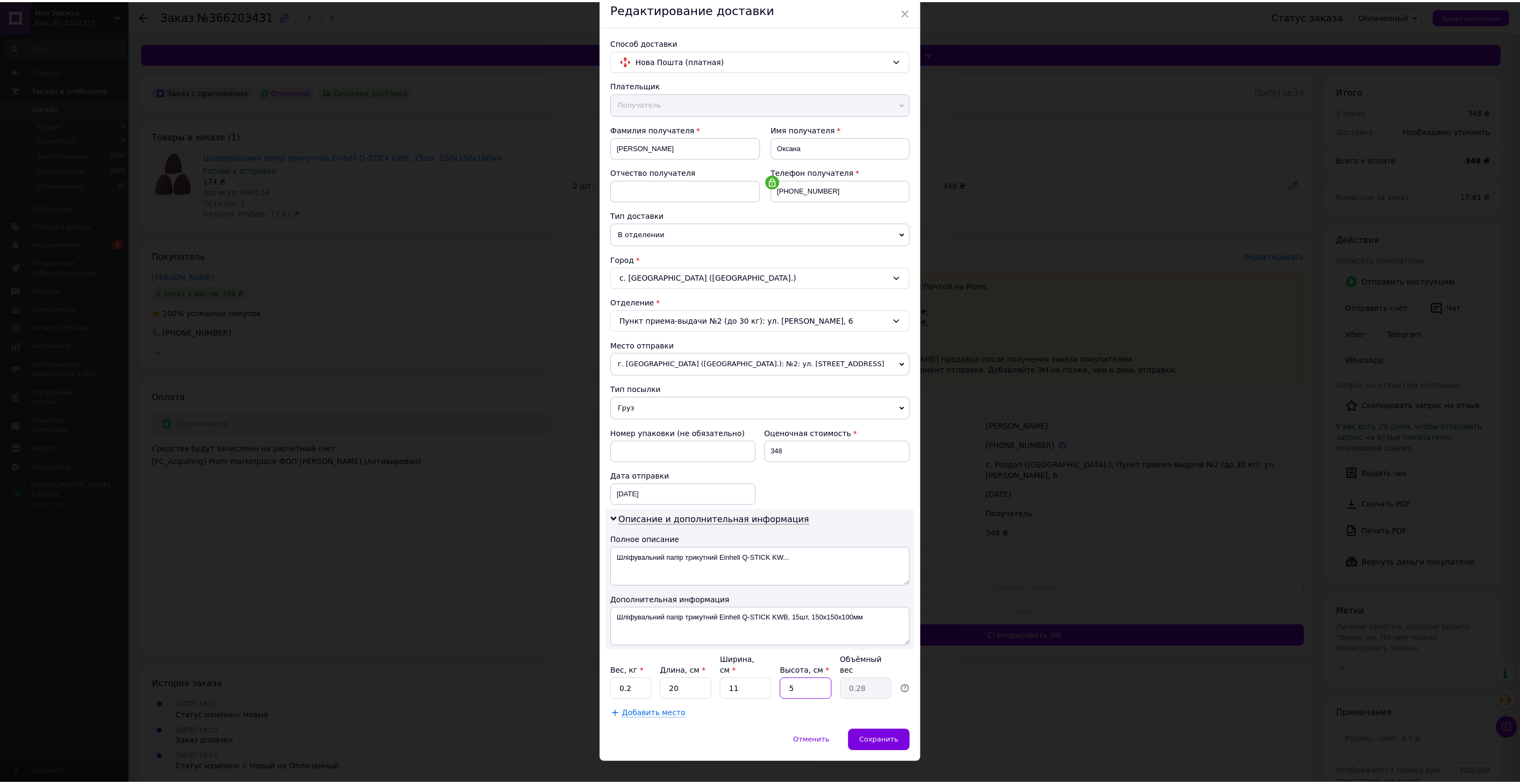
scroll to position [51, 0]
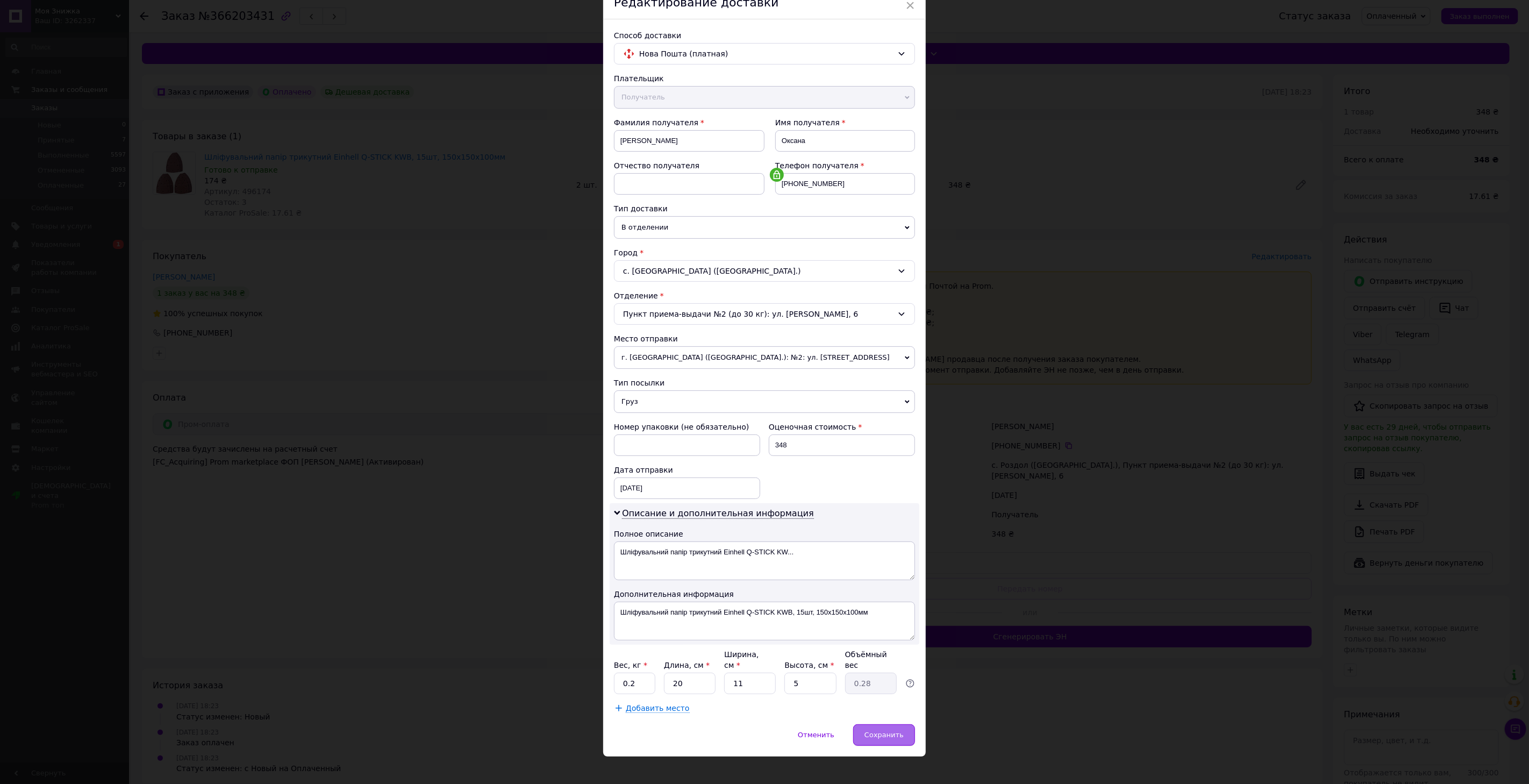
click at [880, 731] on span "Сохранить" at bounding box center [884, 734] width 39 height 8
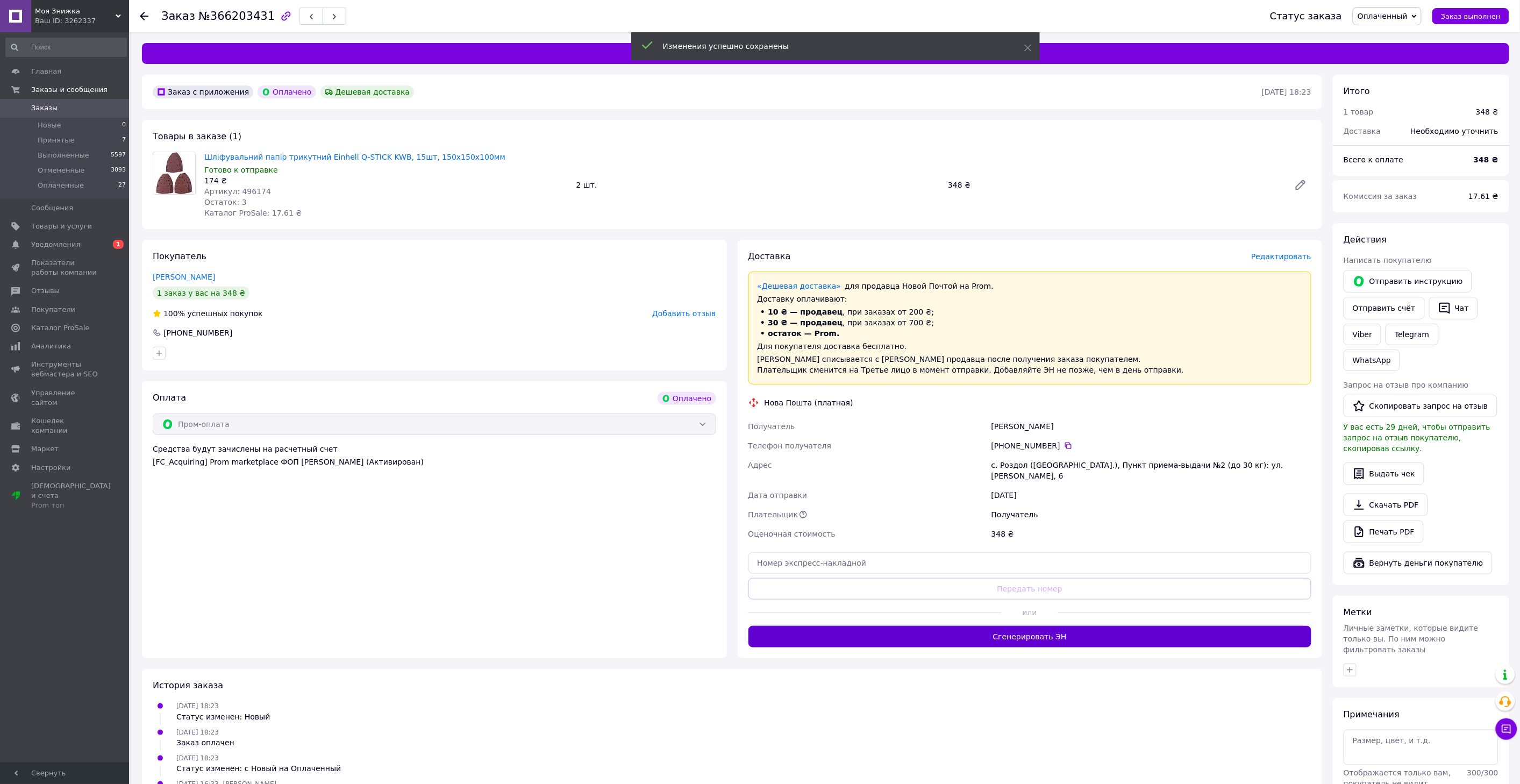
click at [1028, 629] on button "Сгенерировать ЭН" at bounding box center [1030, 636] width 563 height 22
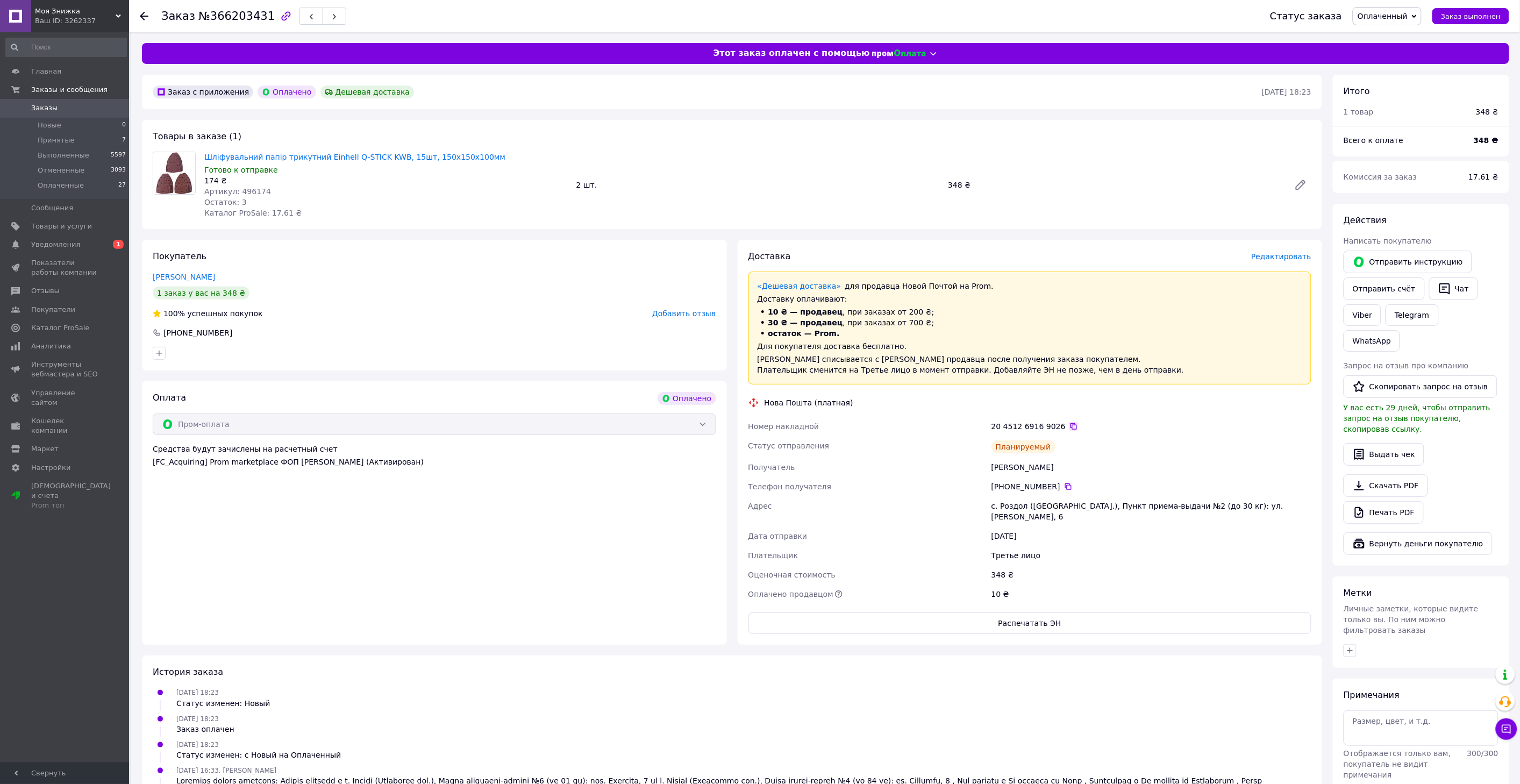
click at [1070, 428] on icon at bounding box center [1074, 426] width 8 height 8
